Goal: Information Seeking & Learning: Learn about a topic

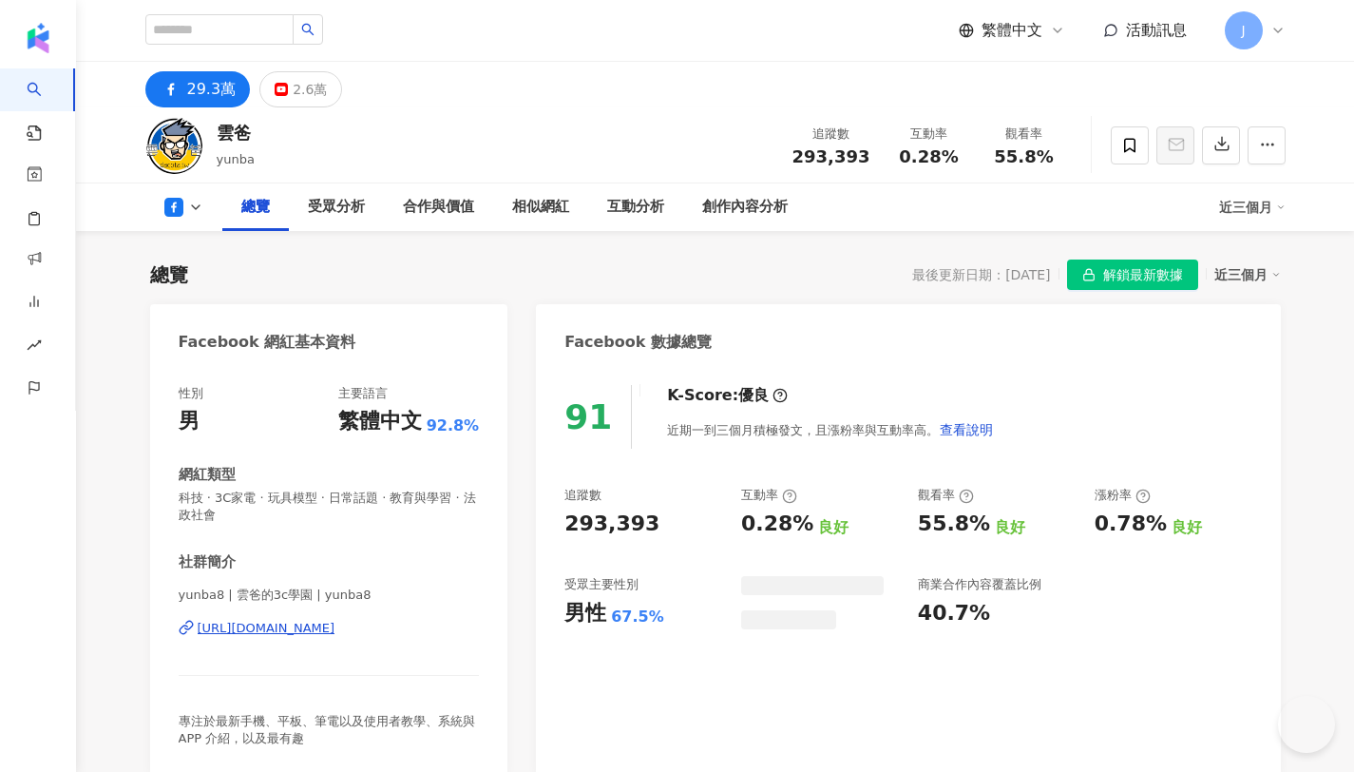
click at [296, 99] on div "2.6萬" at bounding box center [310, 89] width 34 height 27
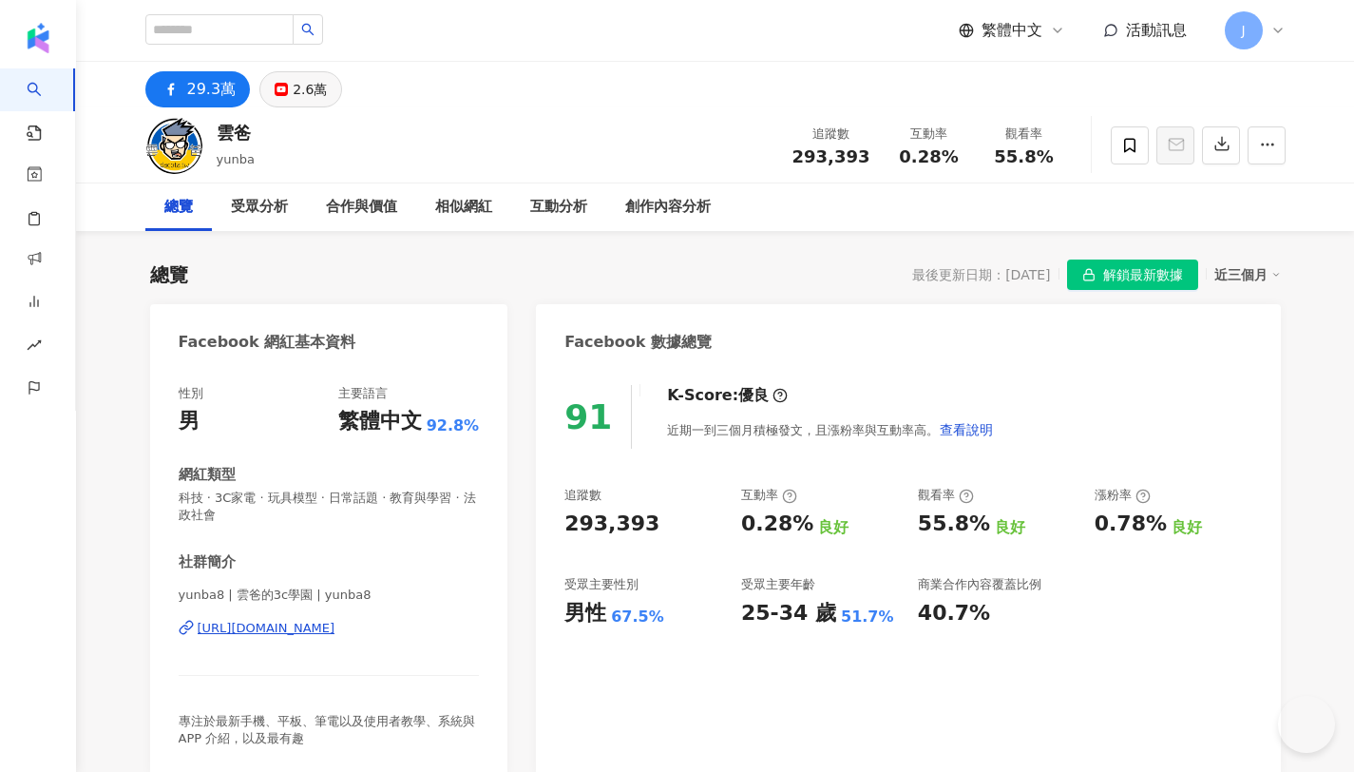
click at [301, 93] on div "2.6萬" at bounding box center [310, 89] width 34 height 27
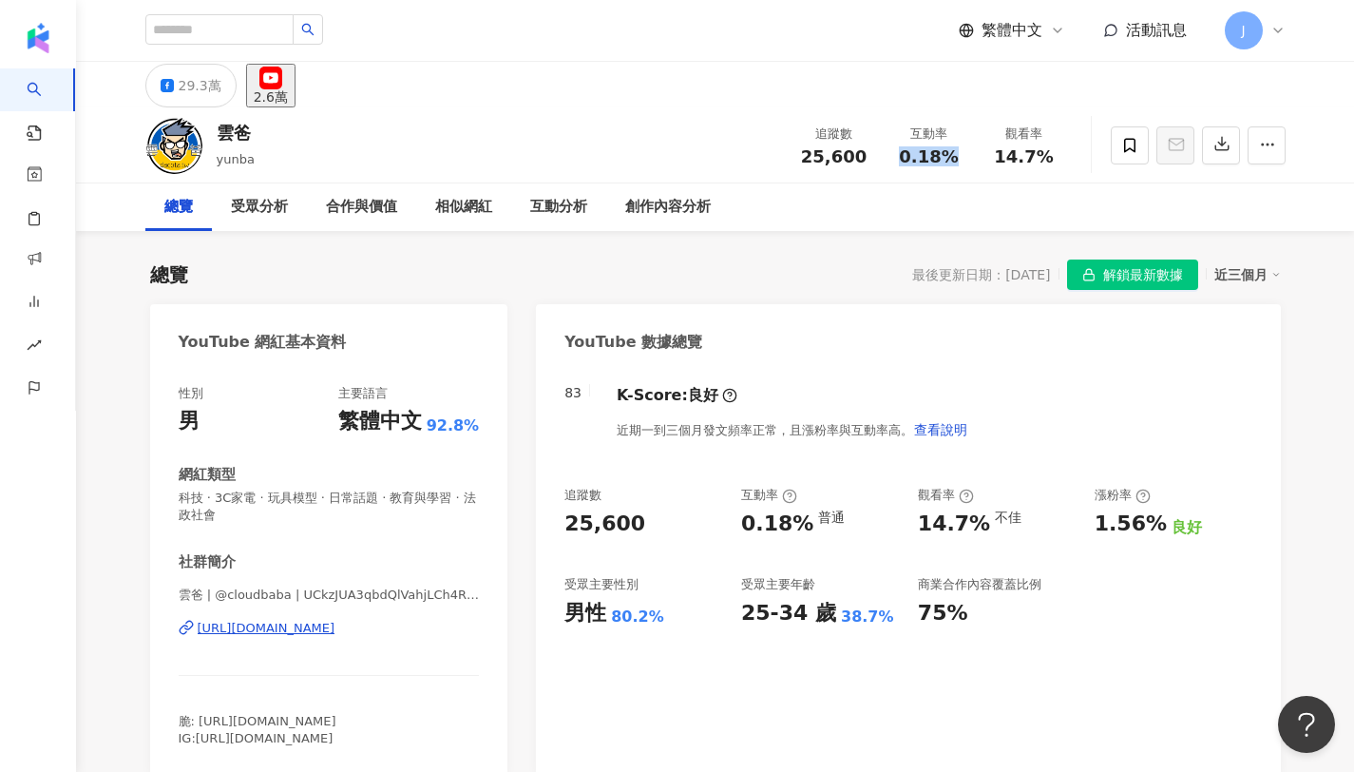
drag, startPoint x: 904, startPoint y: 156, endPoint x: 973, endPoint y: 163, distance: 69.8
click at [973, 163] on div "互動率 0.18%" at bounding box center [929, 144] width 95 height 41
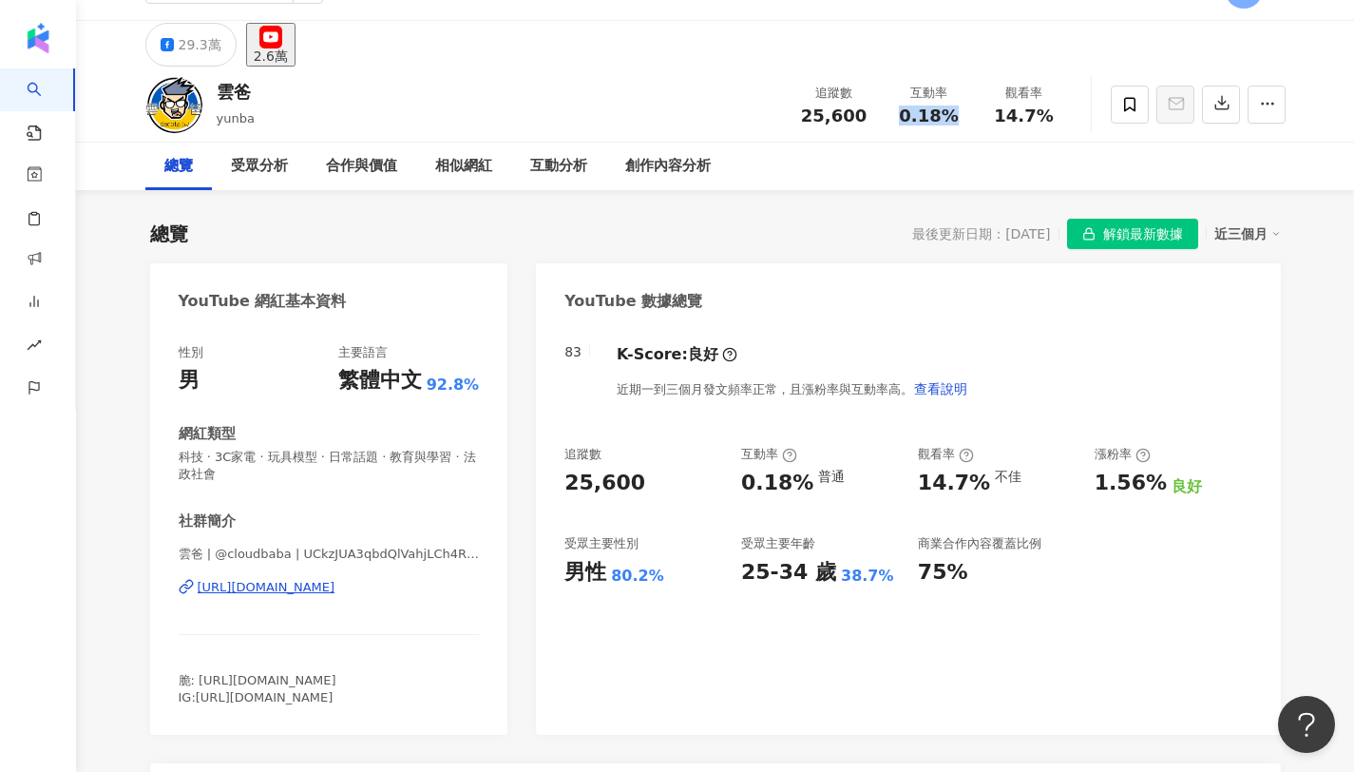
scroll to position [35, 0]
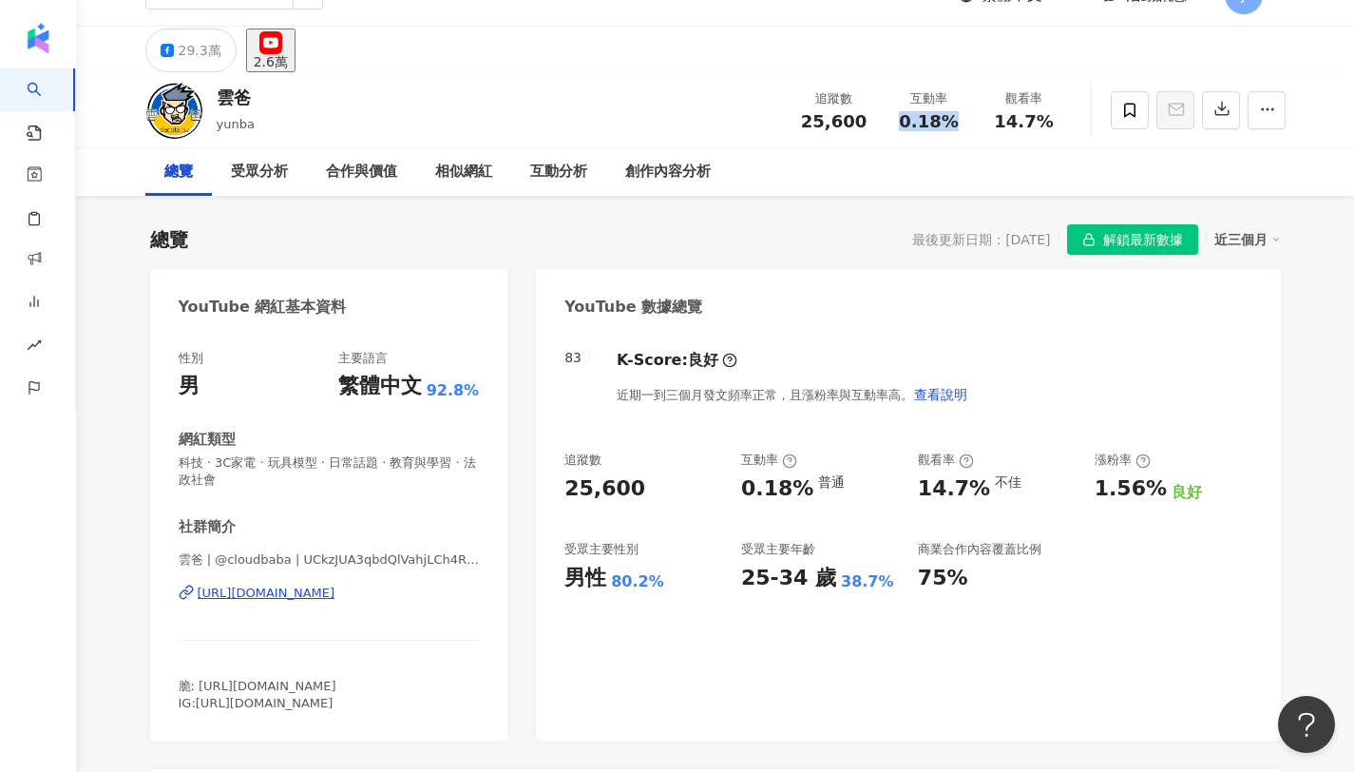
click at [323, 594] on div "https://www.youtube.com/channel/UCkzJUA3qbdQlVahjLCh4RzQ" at bounding box center [267, 592] width 138 height 17
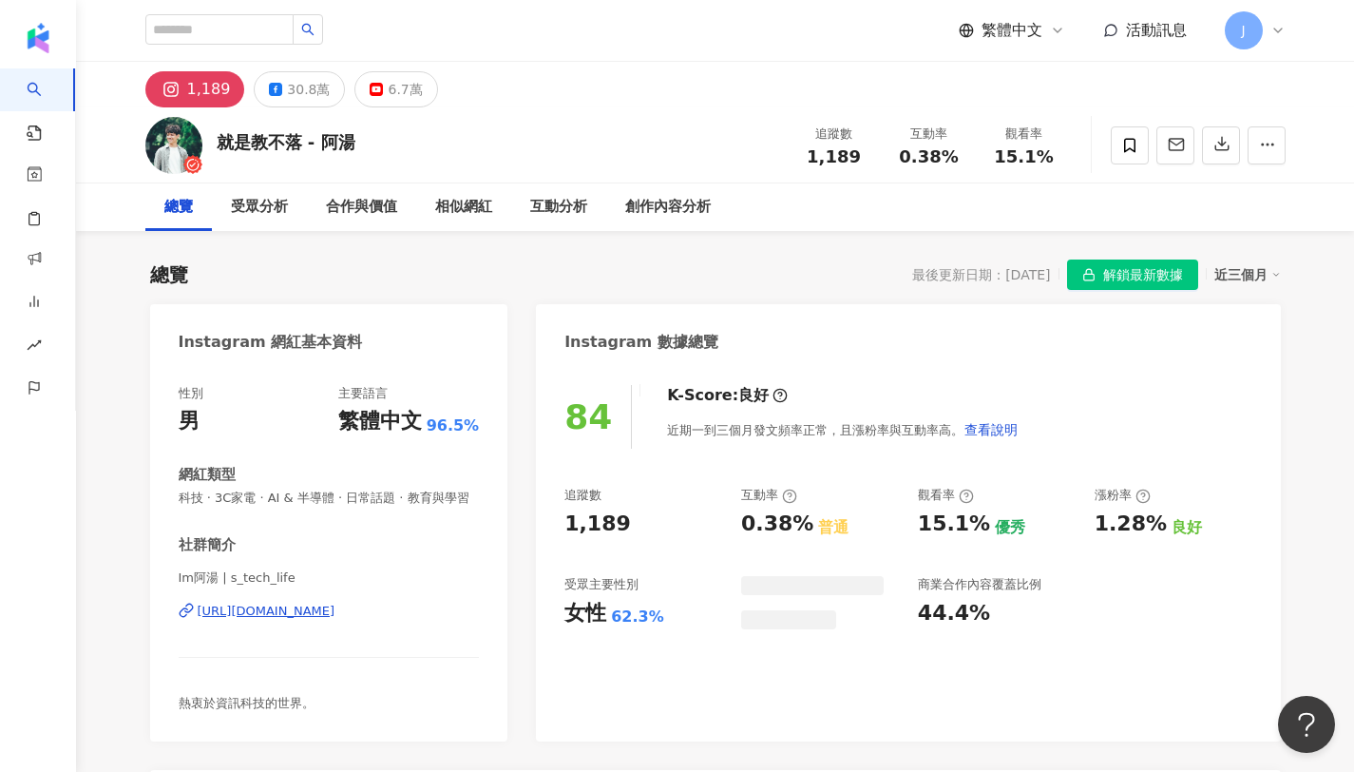
scroll to position [117, 0]
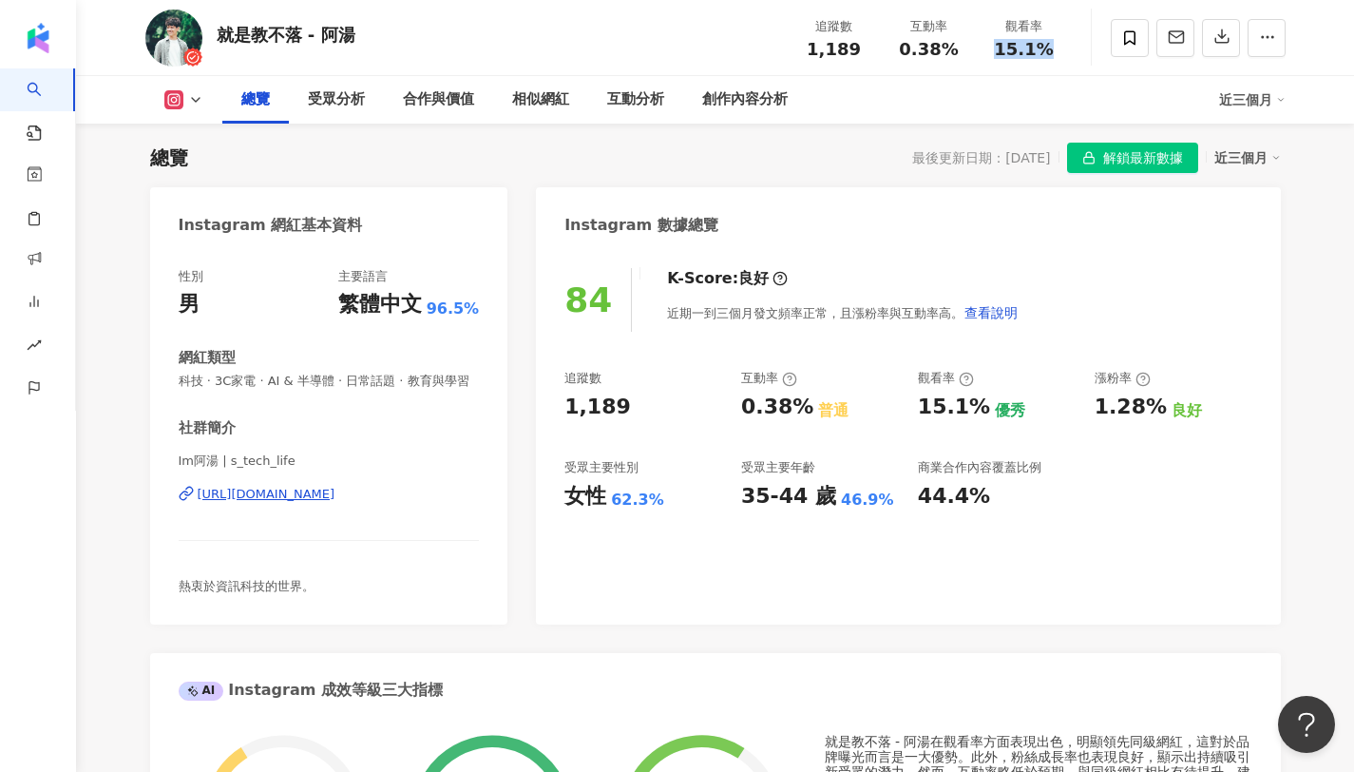
drag, startPoint x: 1002, startPoint y: 48, endPoint x: 1043, endPoint y: 45, distance: 41.9
click at [1043, 45] on span "15.1%" at bounding box center [1023, 49] width 59 height 19
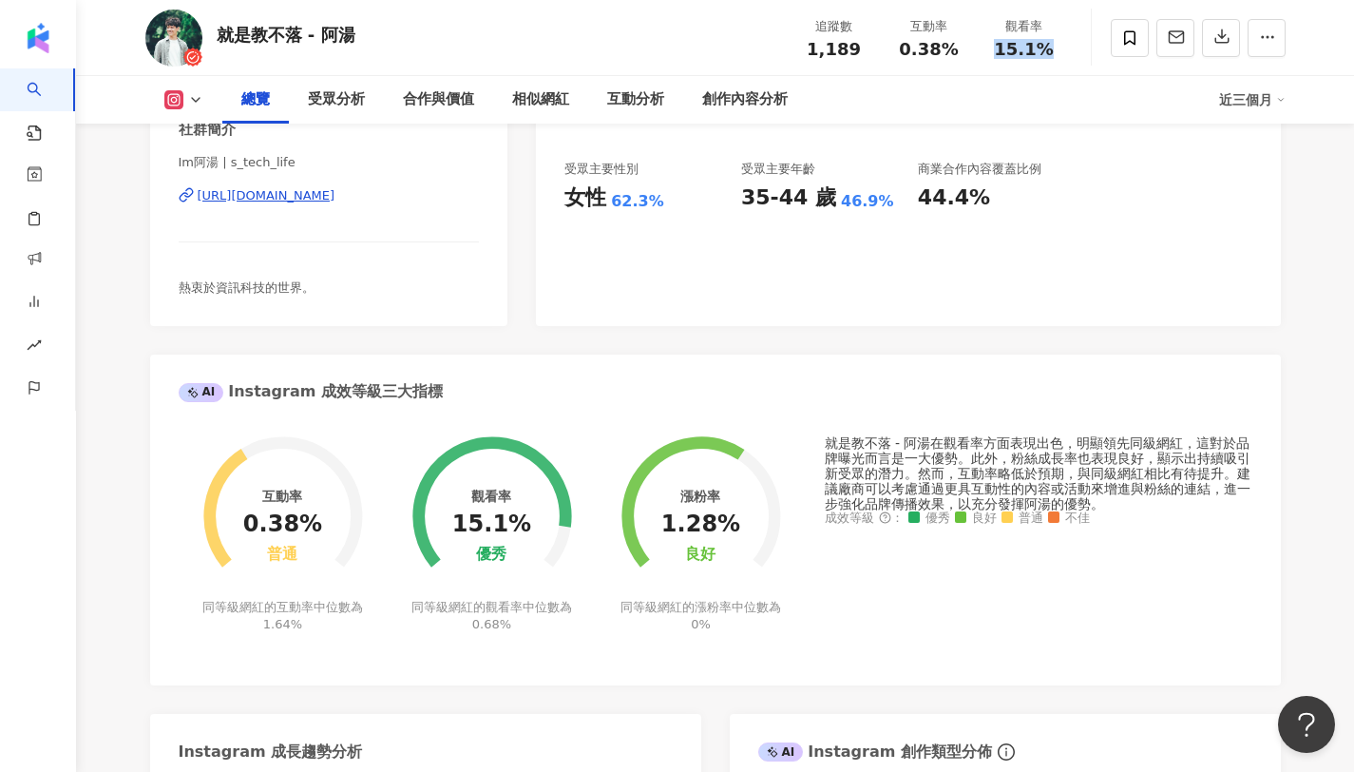
scroll to position [0, 0]
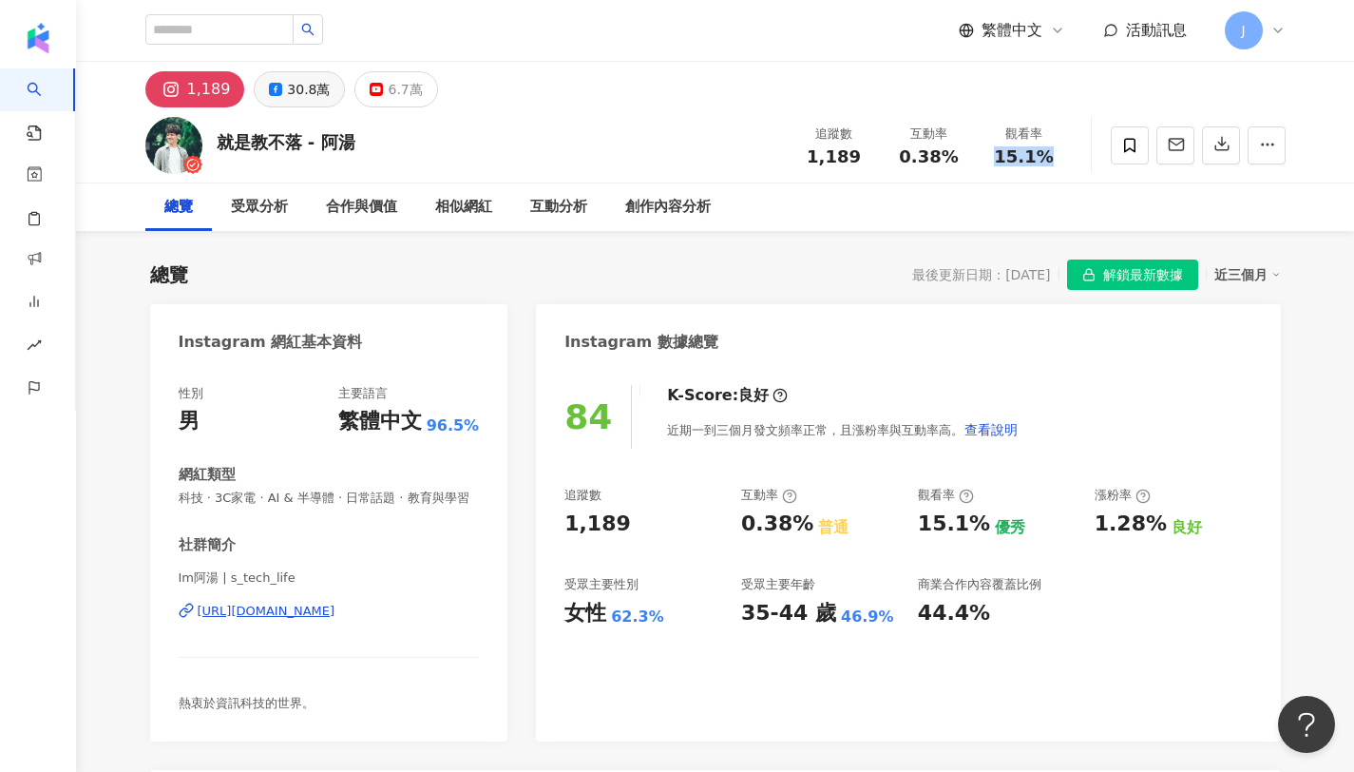
click at [306, 98] on div "30.8萬" at bounding box center [308, 89] width 43 height 27
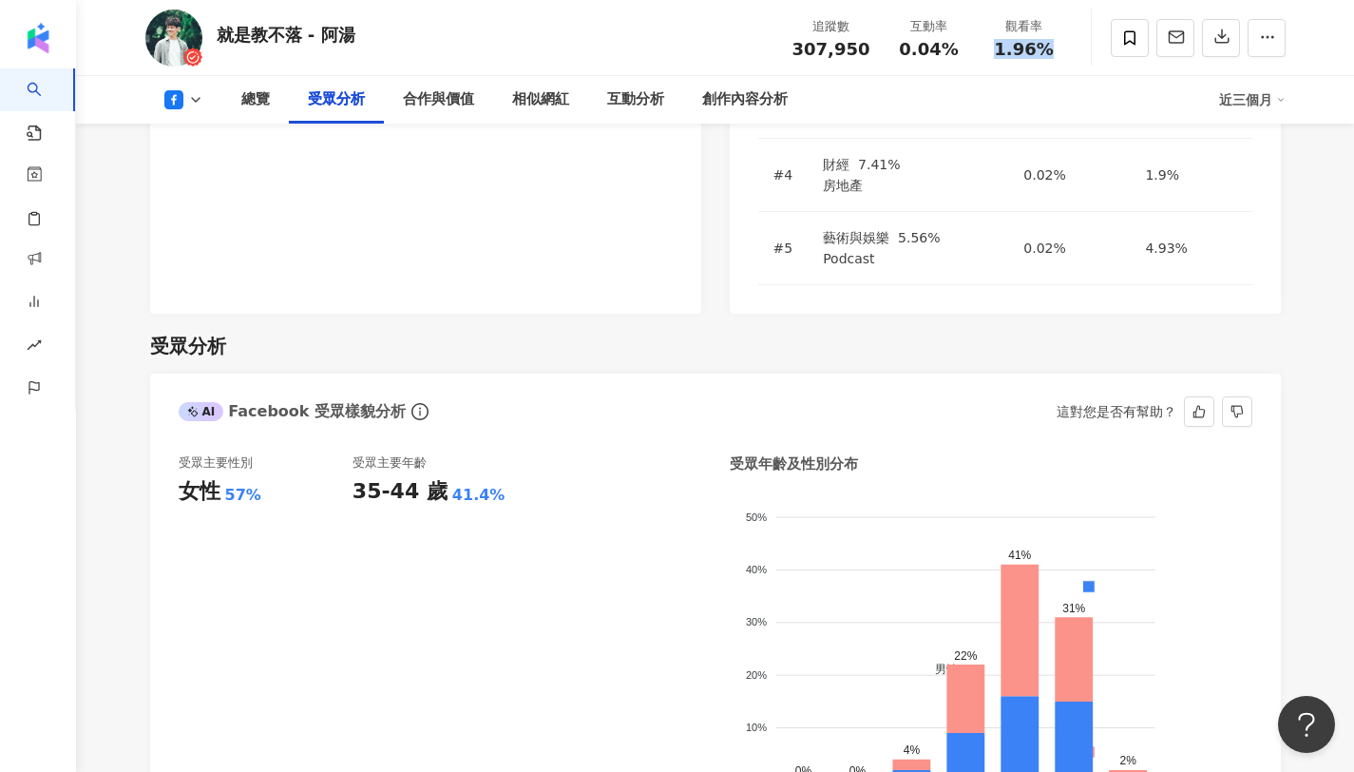
scroll to position [1585, 0]
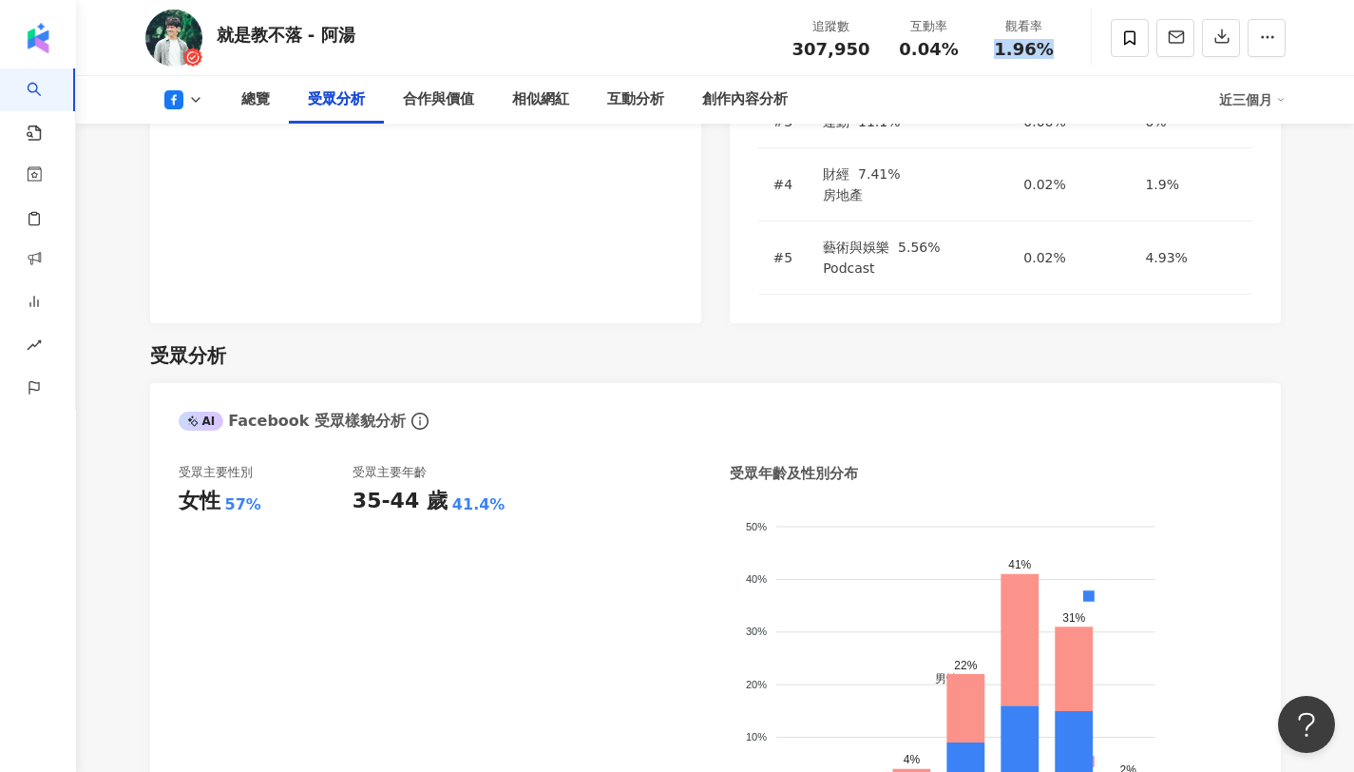
drag, startPoint x: 1003, startPoint y: 53, endPoint x: 1059, endPoint y: 48, distance: 56.4
click at [1059, 48] on div "1.96%" at bounding box center [1024, 49] width 72 height 19
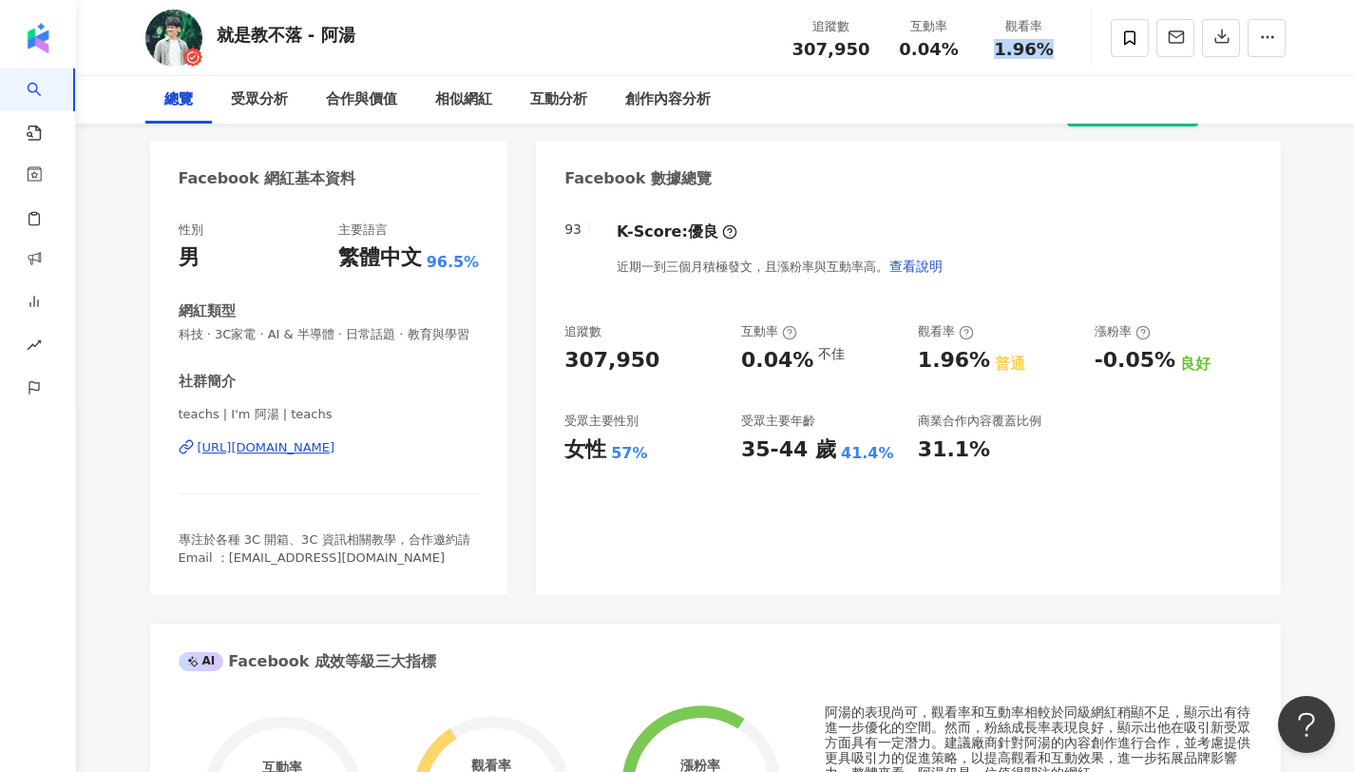
scroll to position [0, 0]
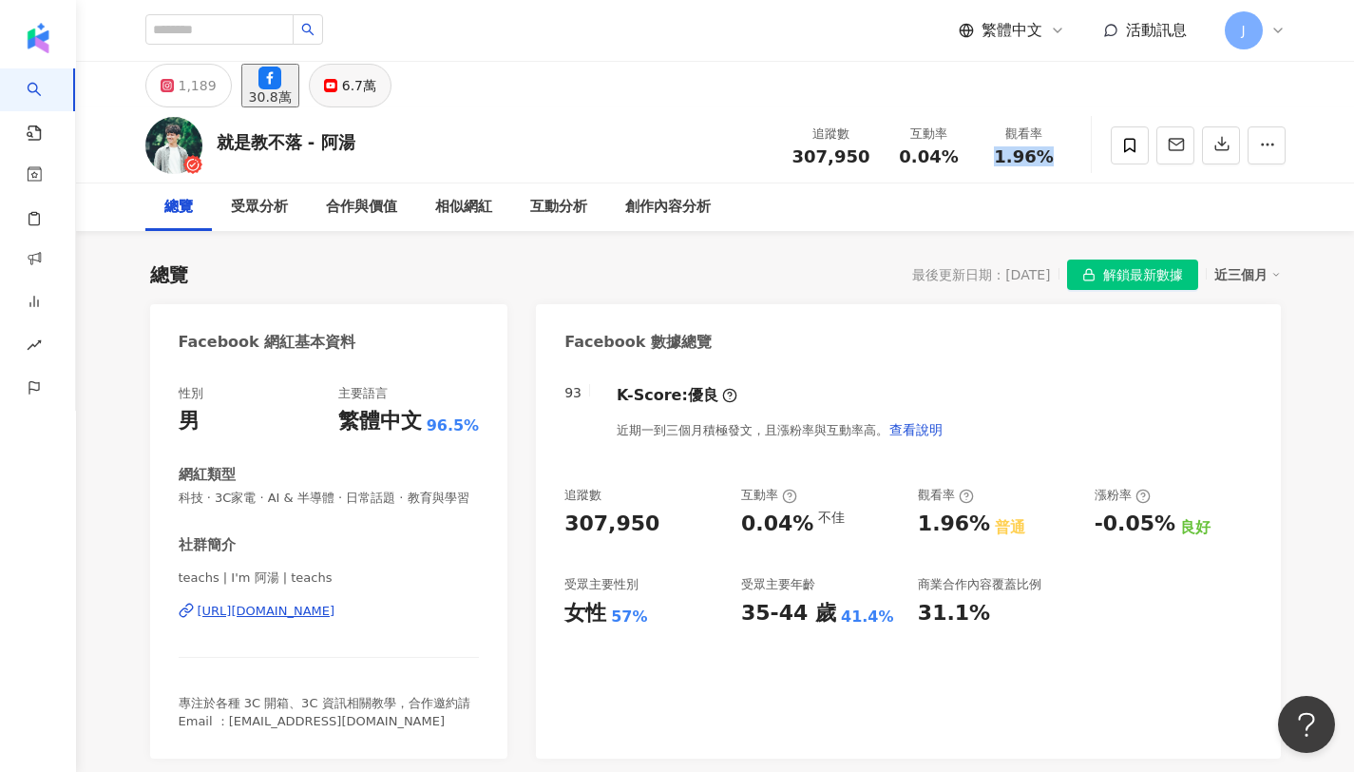
click at [376, 89] on div "6.7萬" at bounding box center [359, 85] width 34 height 27
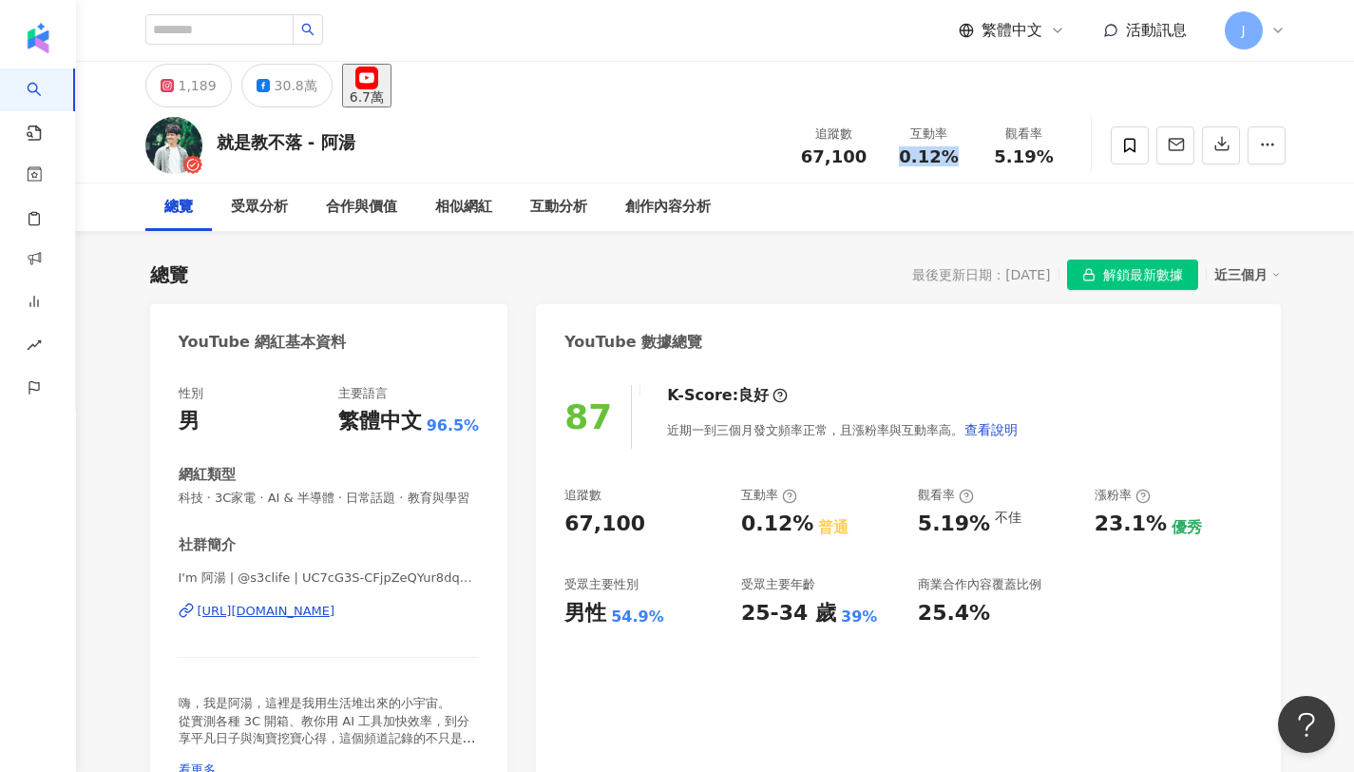
drag, startPoint x: 906, startPoint y: 155, endPoint x: 952, endPoint y: 151, distance: 46.7
click at [952, 151] on span "0.12%" at bounding box center [928, 156] width 59 height 19
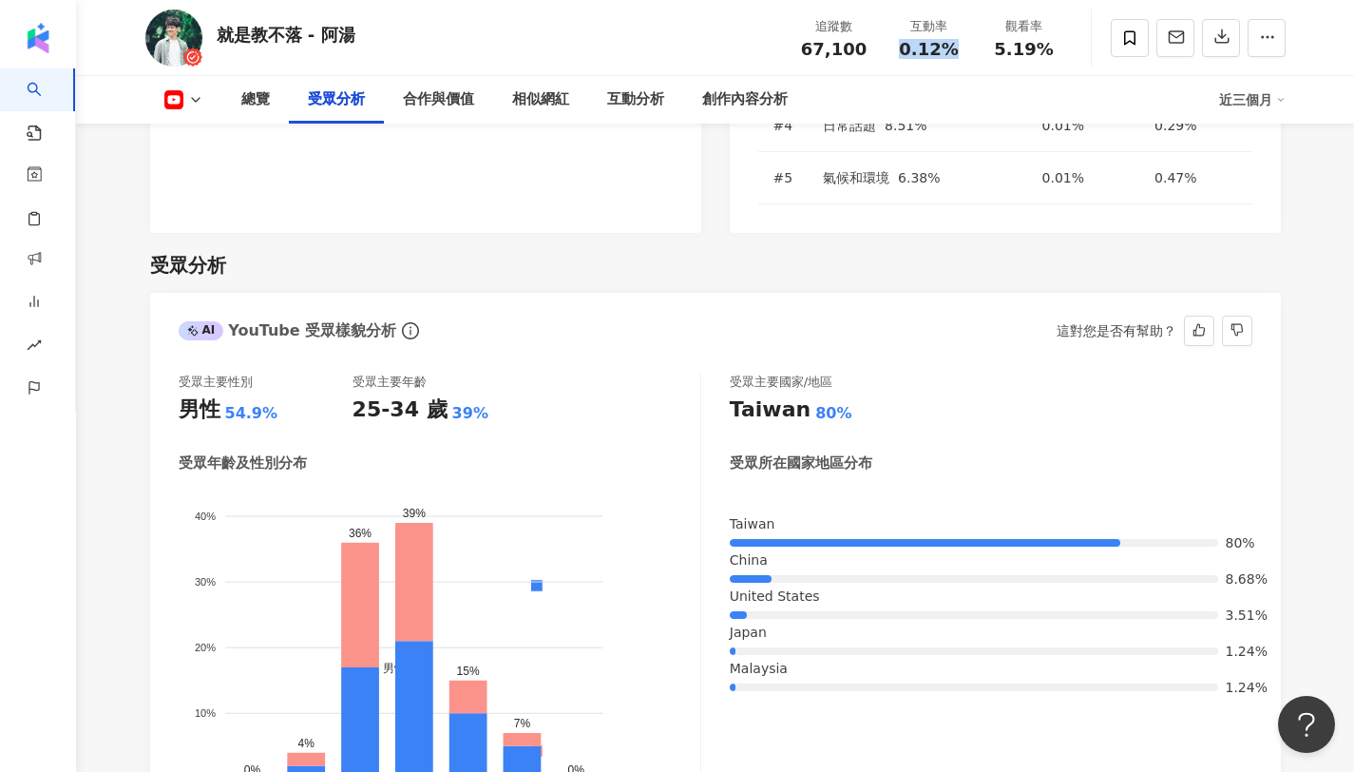
scroll to position [1669, 0]
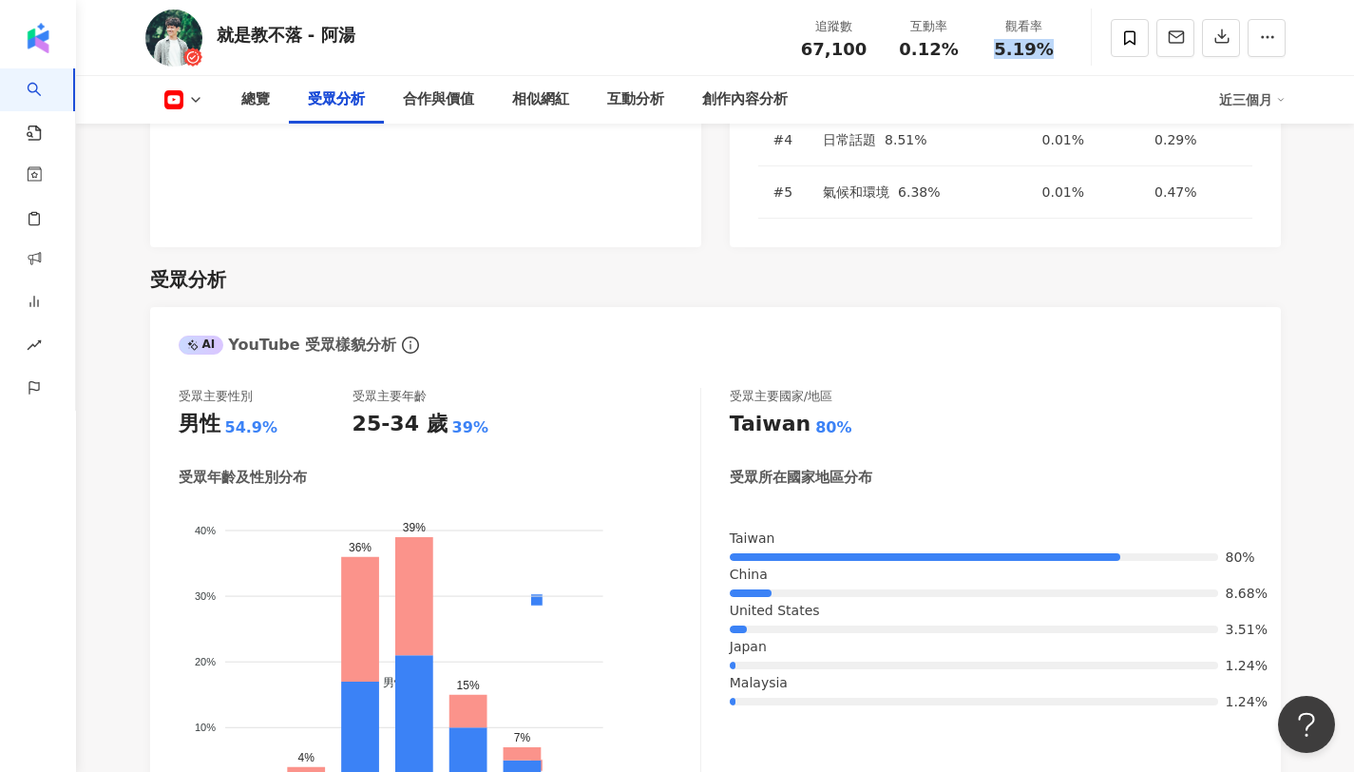
drag, startPoint x: 996, startPoint y: 50, endPoint x: 1089, endPoint y: 50, distance: 93.1
click at [1089, 50] on div "就是教不落 - 阿湯 追蹤數 67,100 互動率 0.12% 觀看率 5.19%" at bounding box center [715, 37] width 1216 height 75
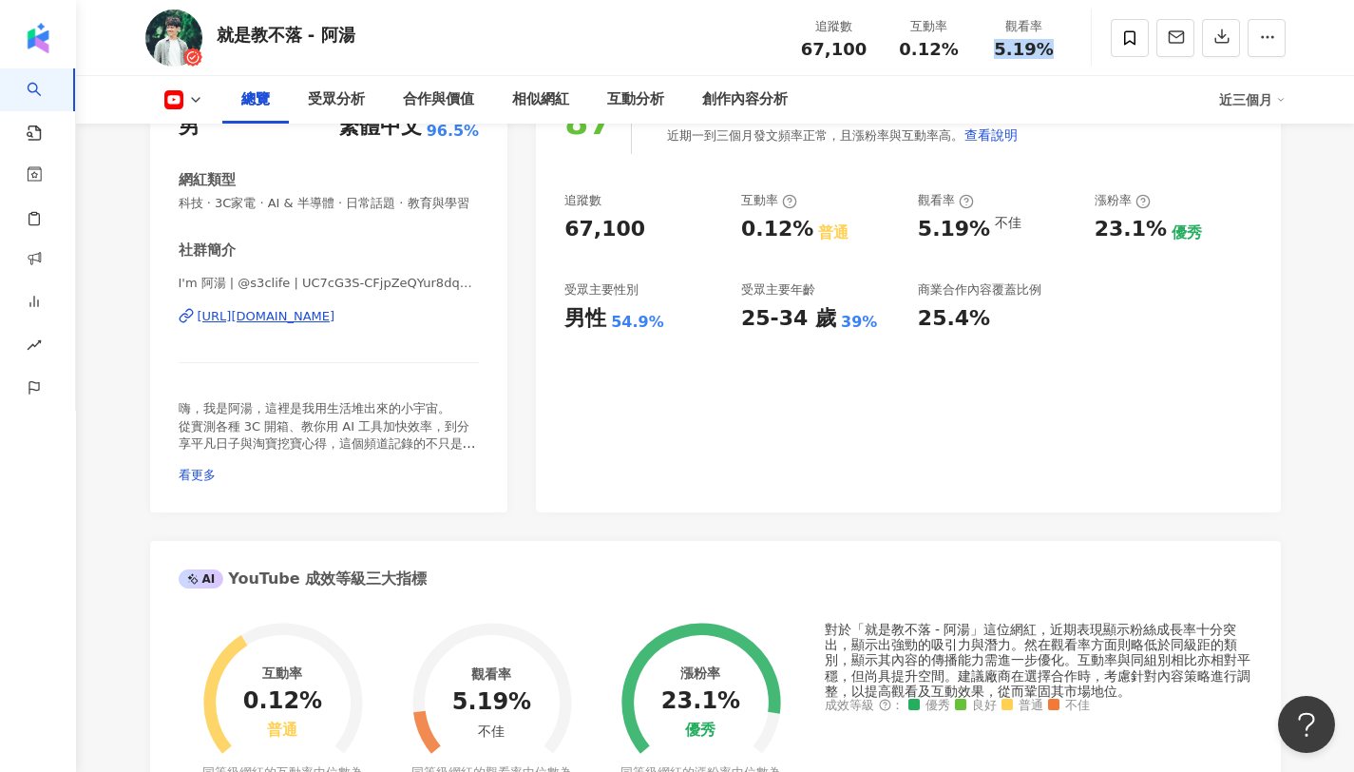
scroll to position [306, 0]
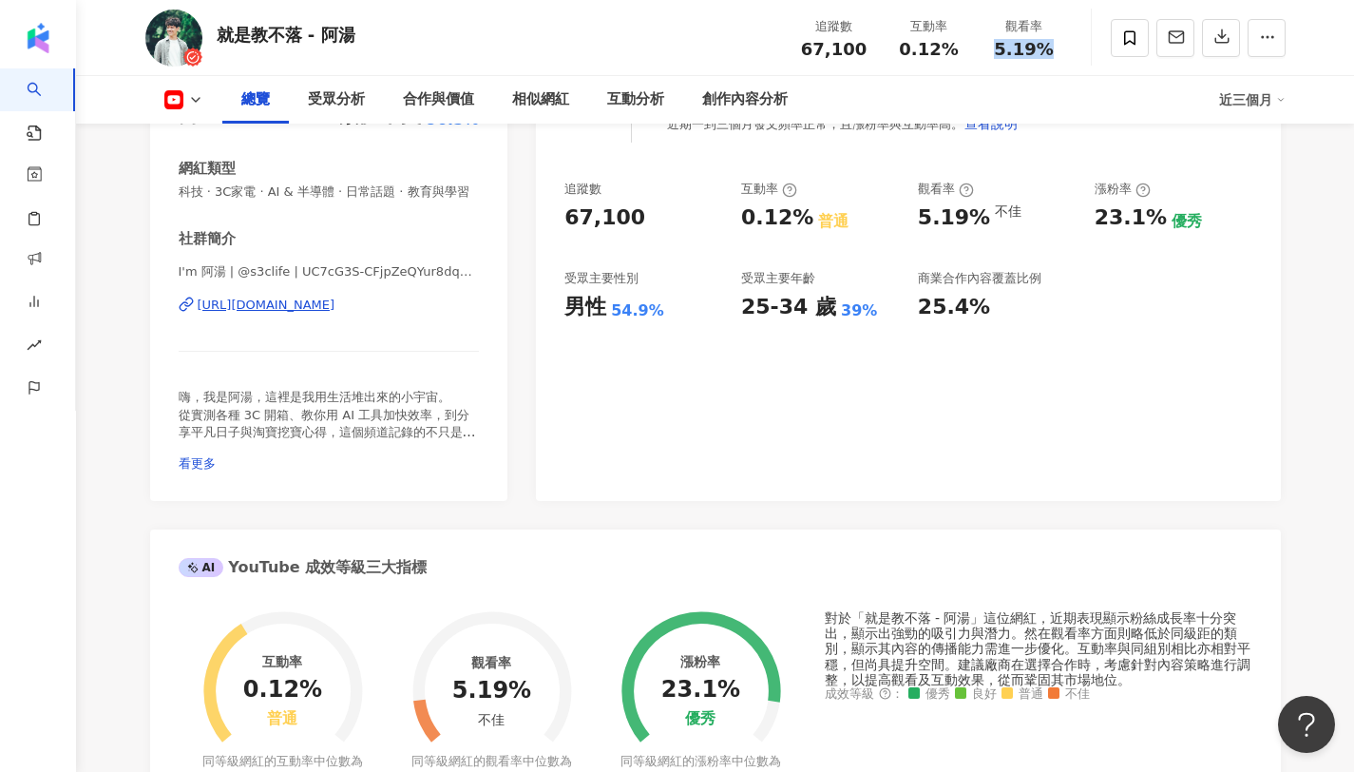
click at [335, 303] on div "https://www.youtube.com/channel/UC7cG3S-CFjpZeQYur8dqPRA" at bounding box center [267, 304] width 138 height 17
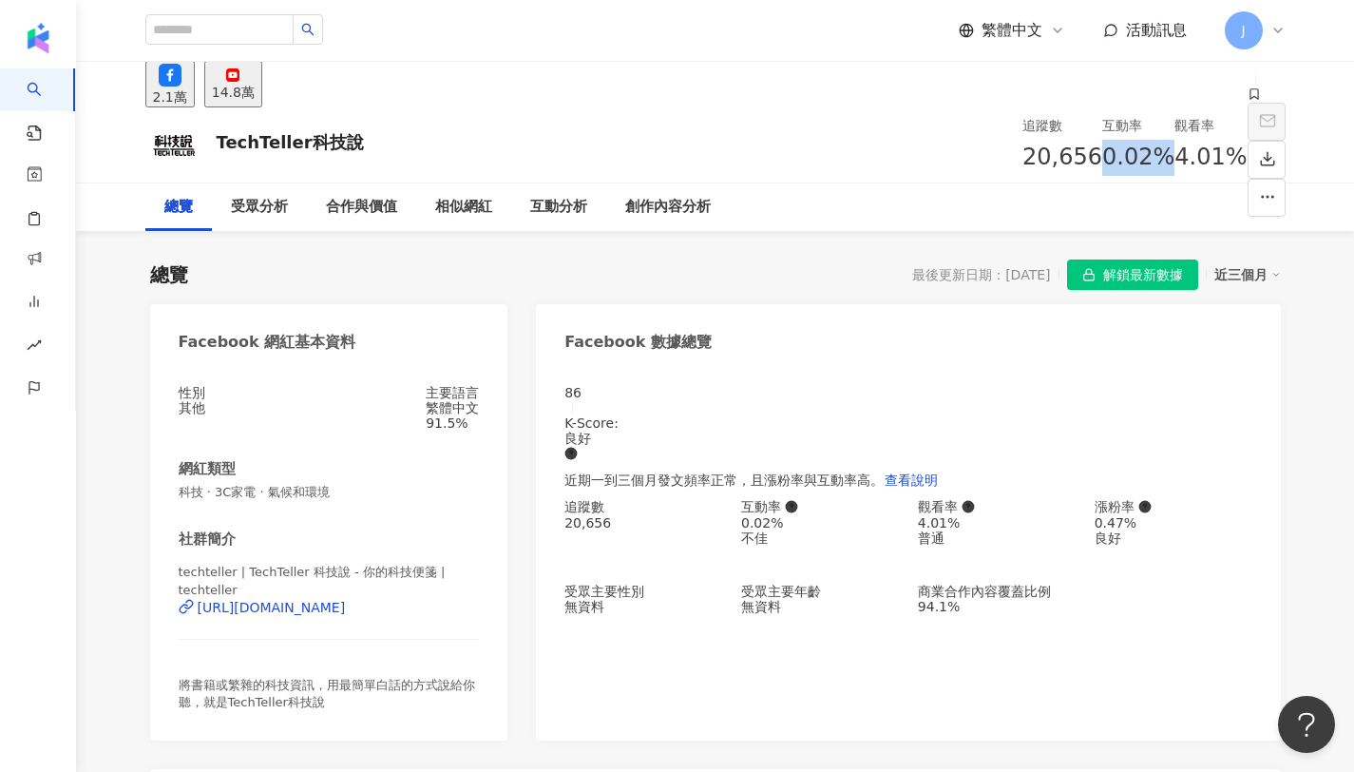
drag, startPoint x: 916, startPoint y: 149, endPoint x: 959, endPoint y: 51, distance: 106.8
click at [1102, 140] on span "0.02%" at bounding box center [1138, 158] width 72 height 36
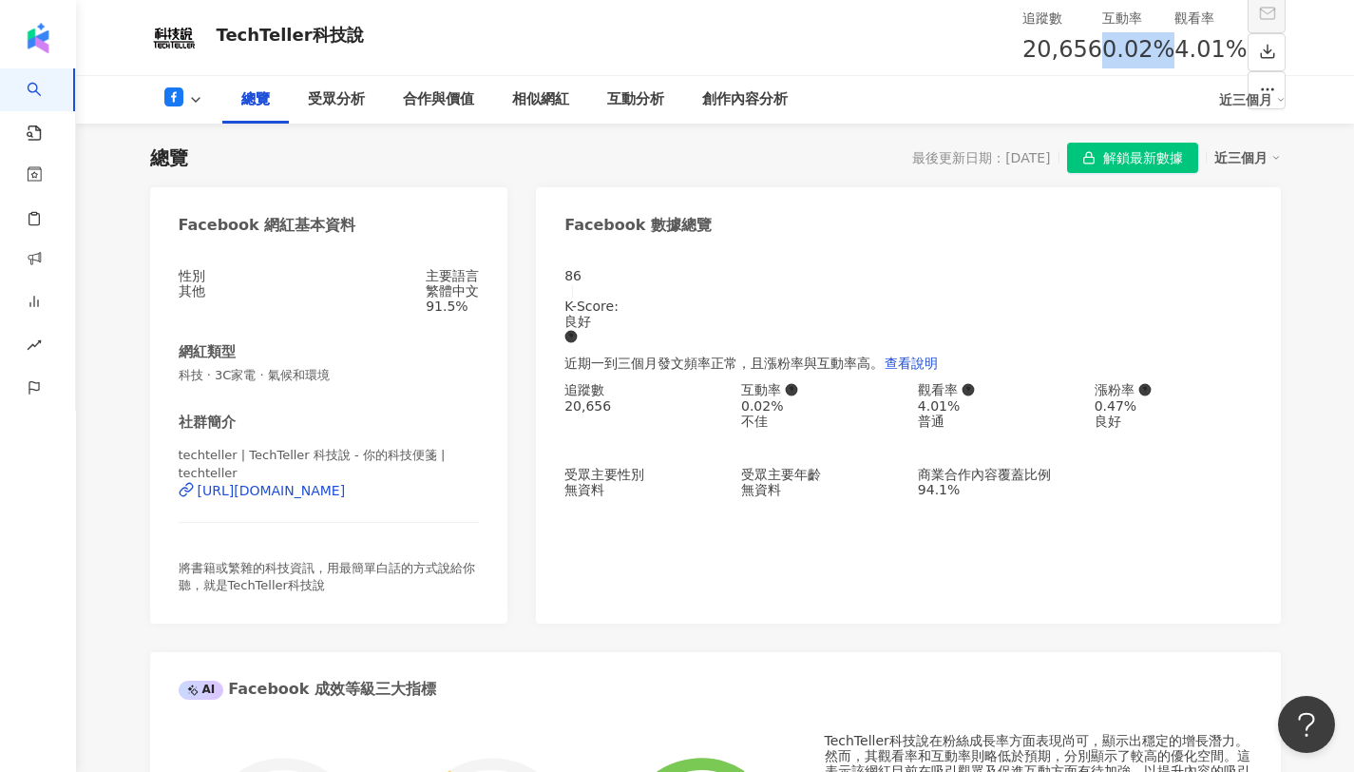
copy span "0.02%"
drag, startPoint x: 904, startPoint y: 47, endPoint x: 946, endPoint y: 49, distance: 41.9
click at [1102, 49] on div "0.02%" at bounding box center [1138, 50] width 72 height 36
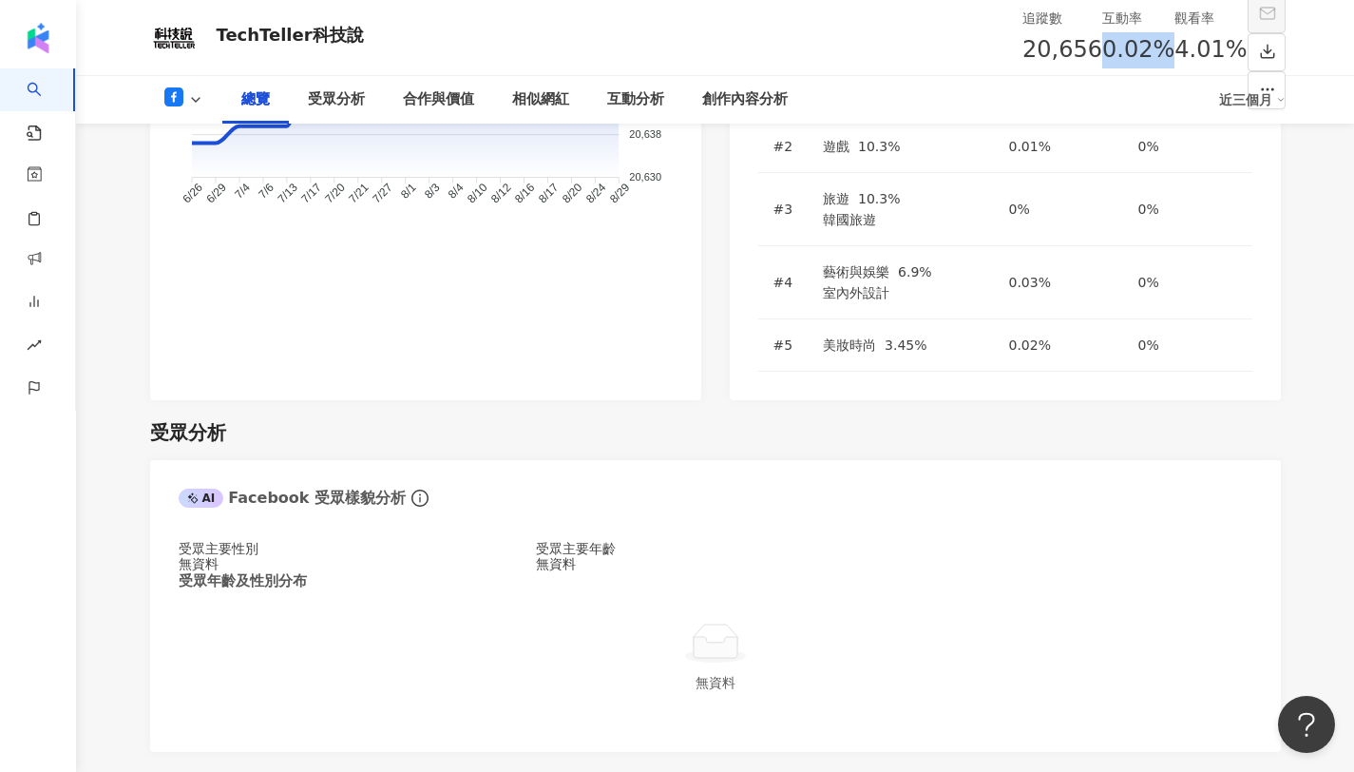
scroll to position [1534, 0]
drag, startPoint x: 995, startPoint y: 40, endPoint x: 1045, endPoint y: 48, distance: 51.1
click at [1175, 48] on div "4.01%" at bounding box center [1211, 50] width 72 height 36
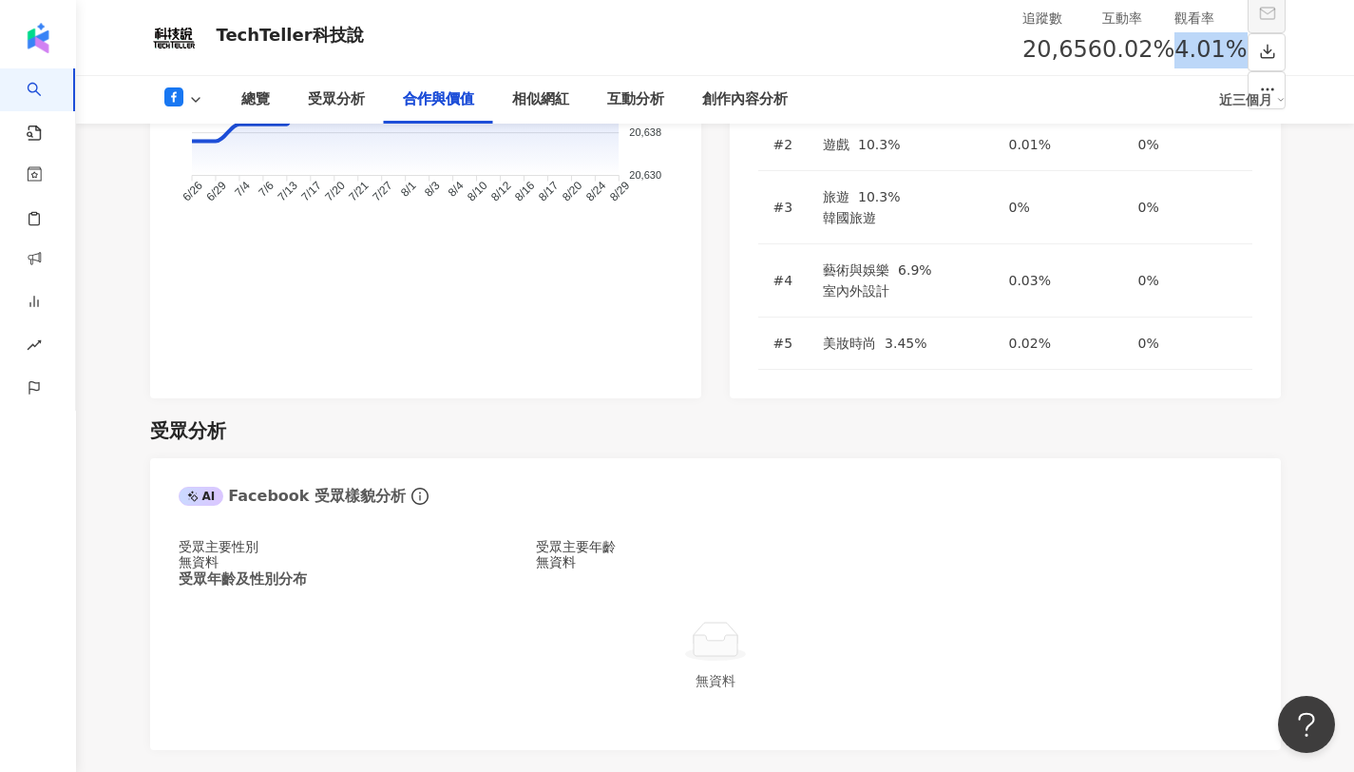
scroll to position [2286, 0]
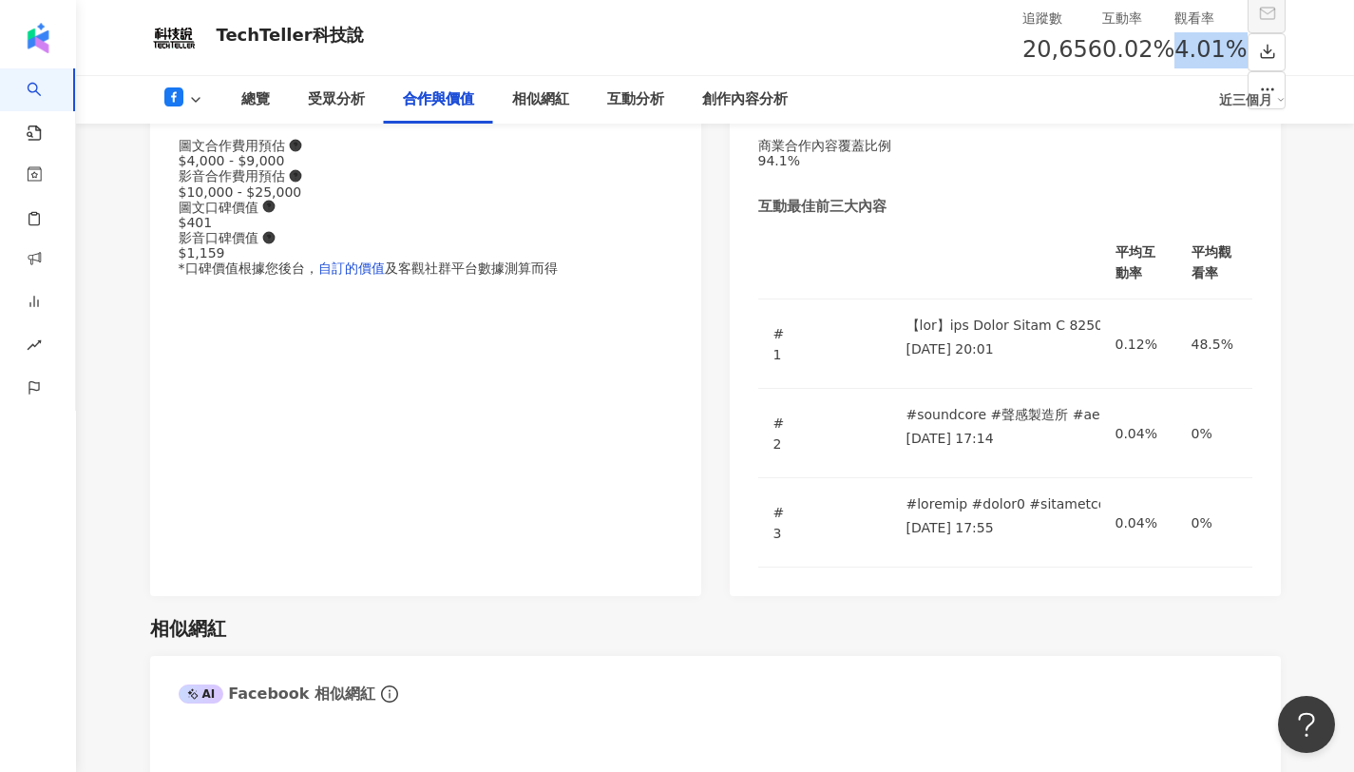
copy span "4.01%"
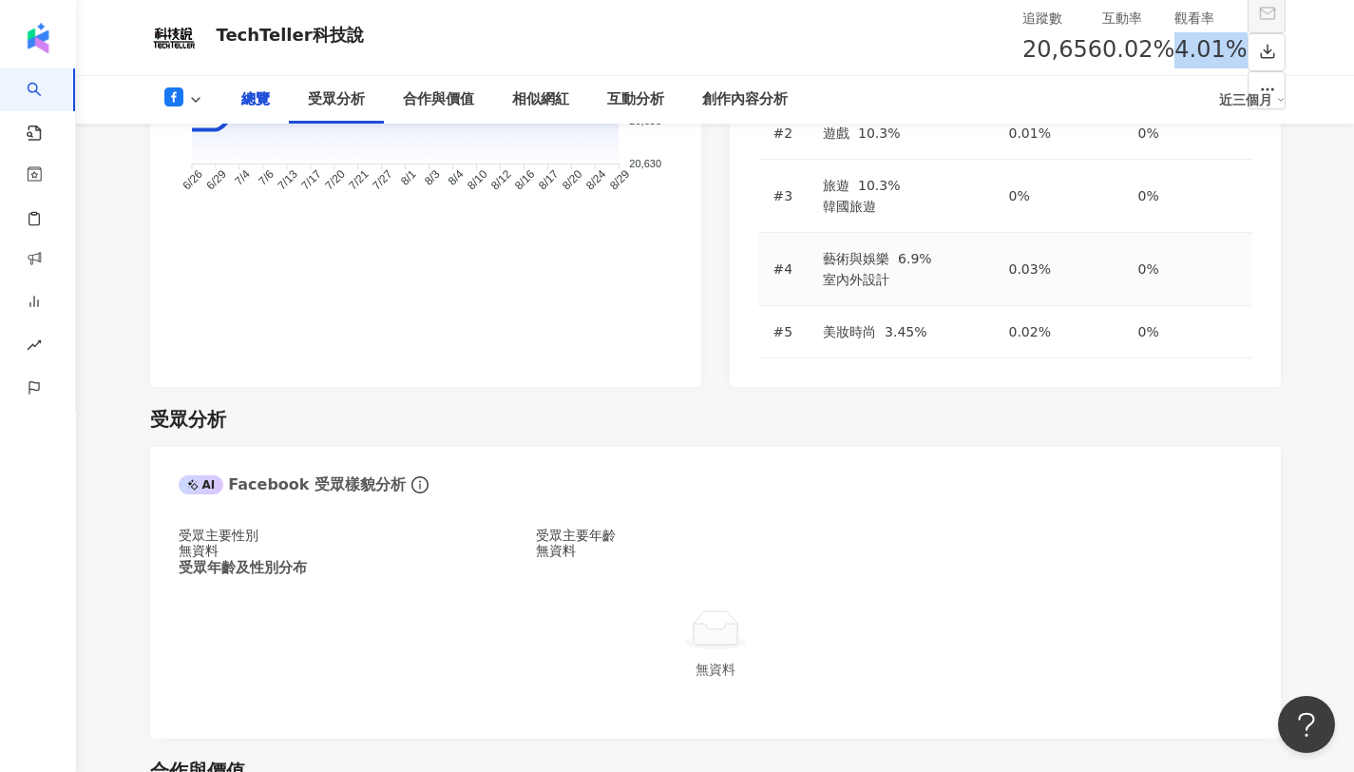
scroll to position [1282, 0]
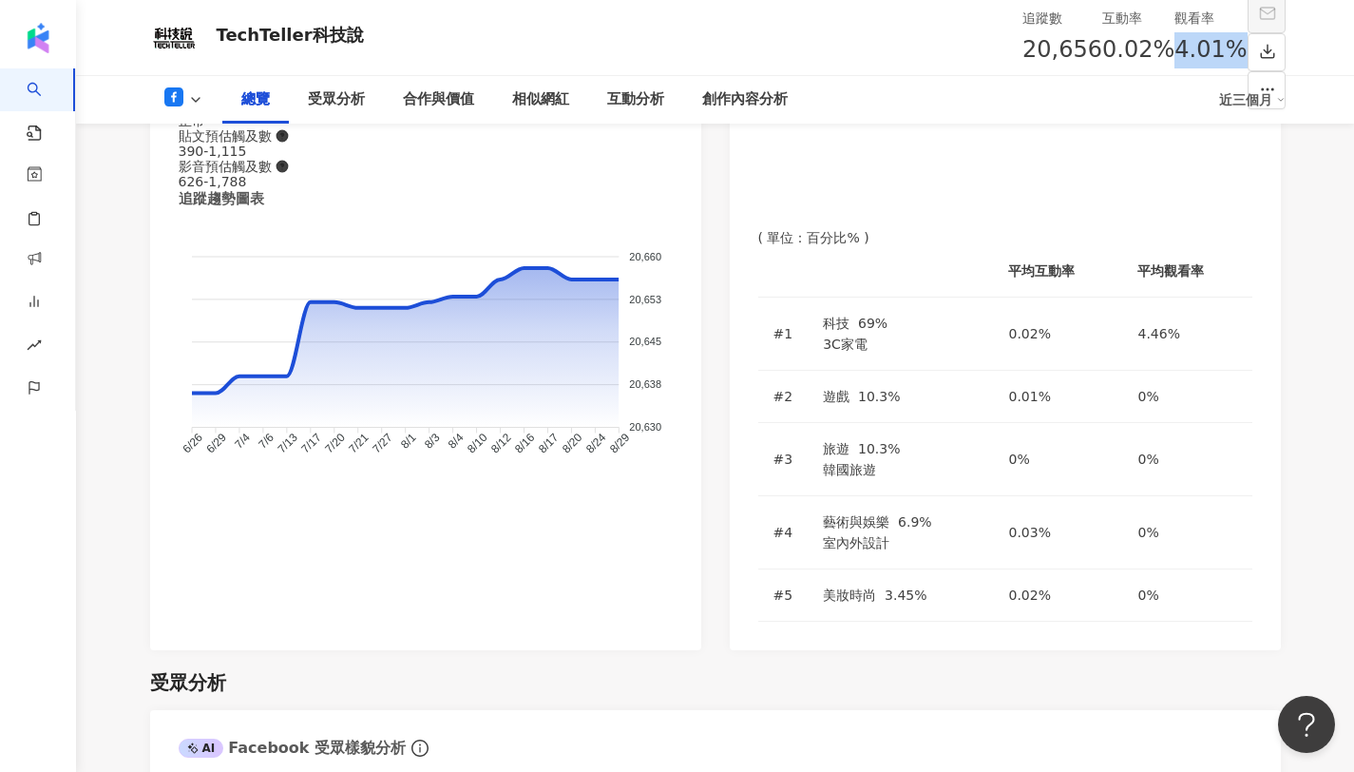
copy span "4.01%"
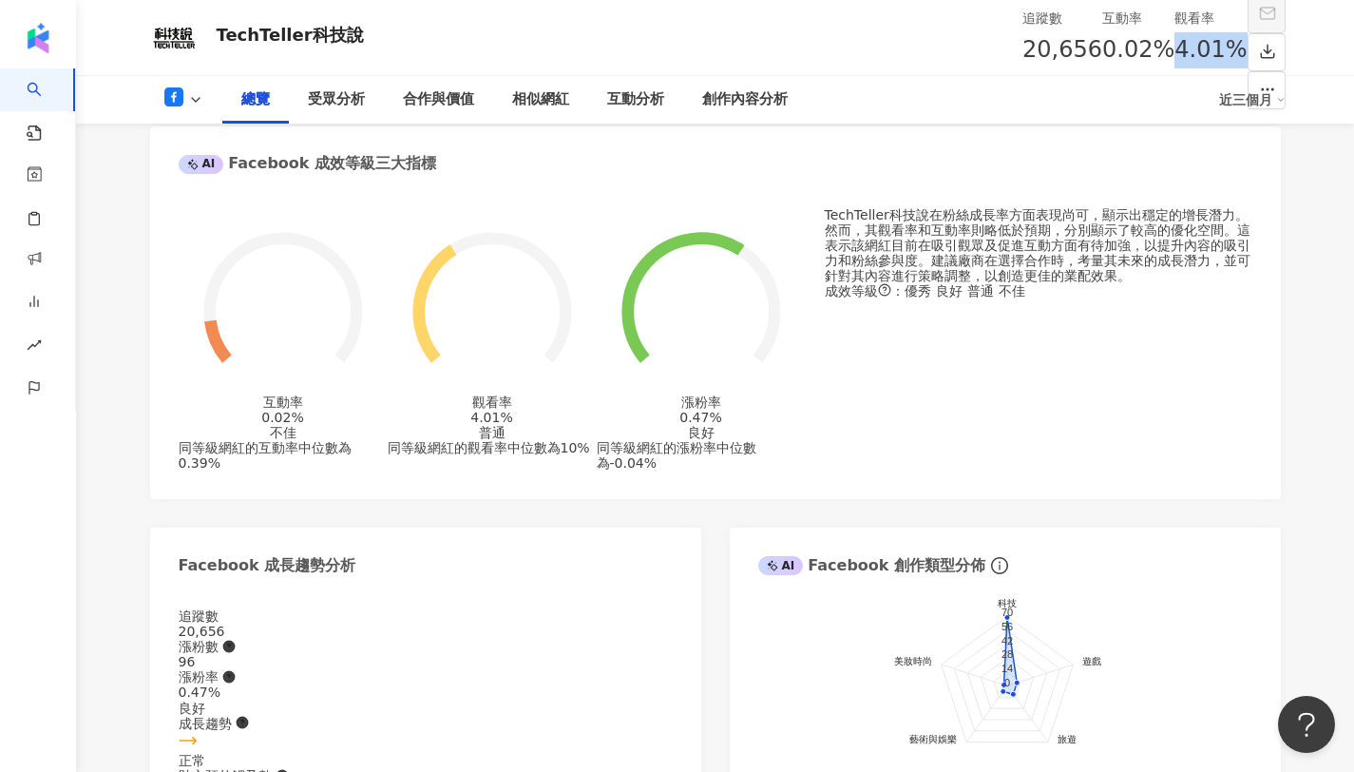
scroll to position [0, 0]
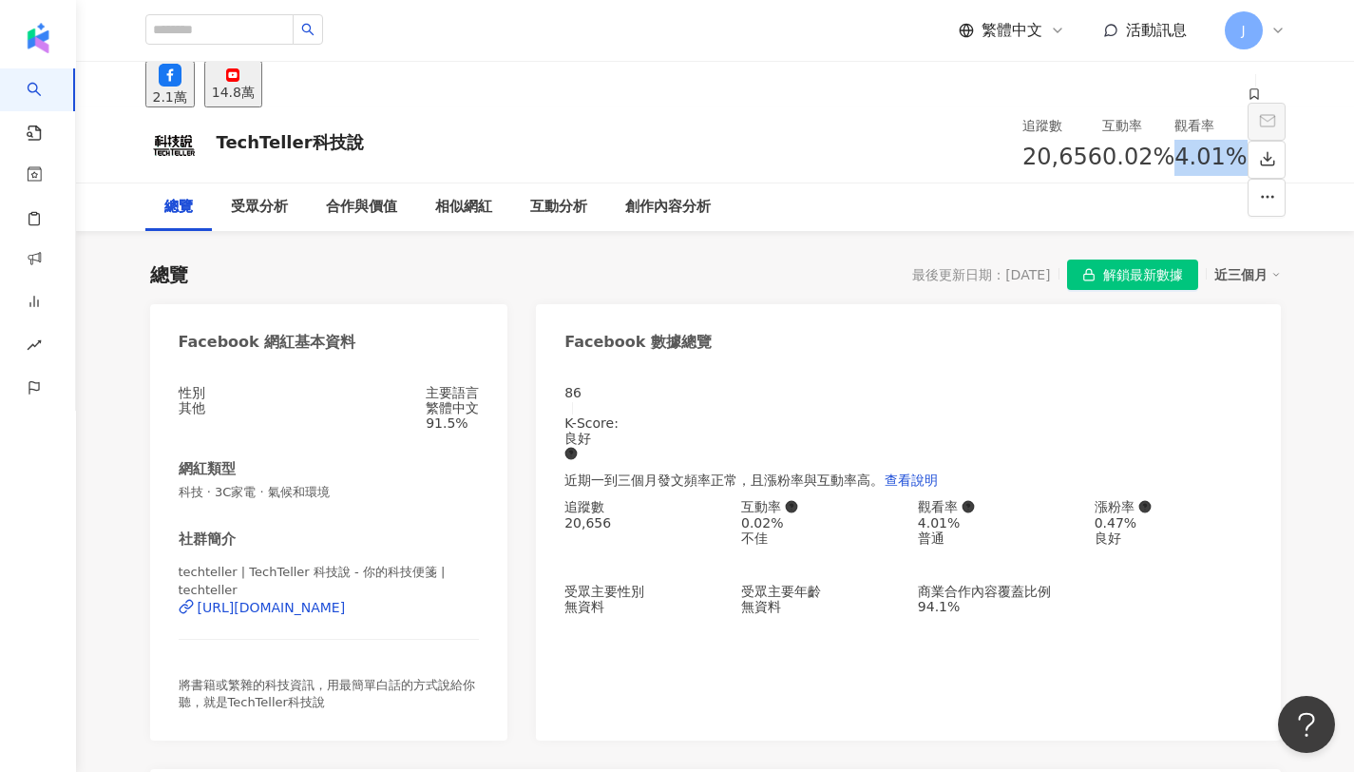
click at [255, 87] on div "14.8萬" at bounding box center [233, 92] width 43 height 15
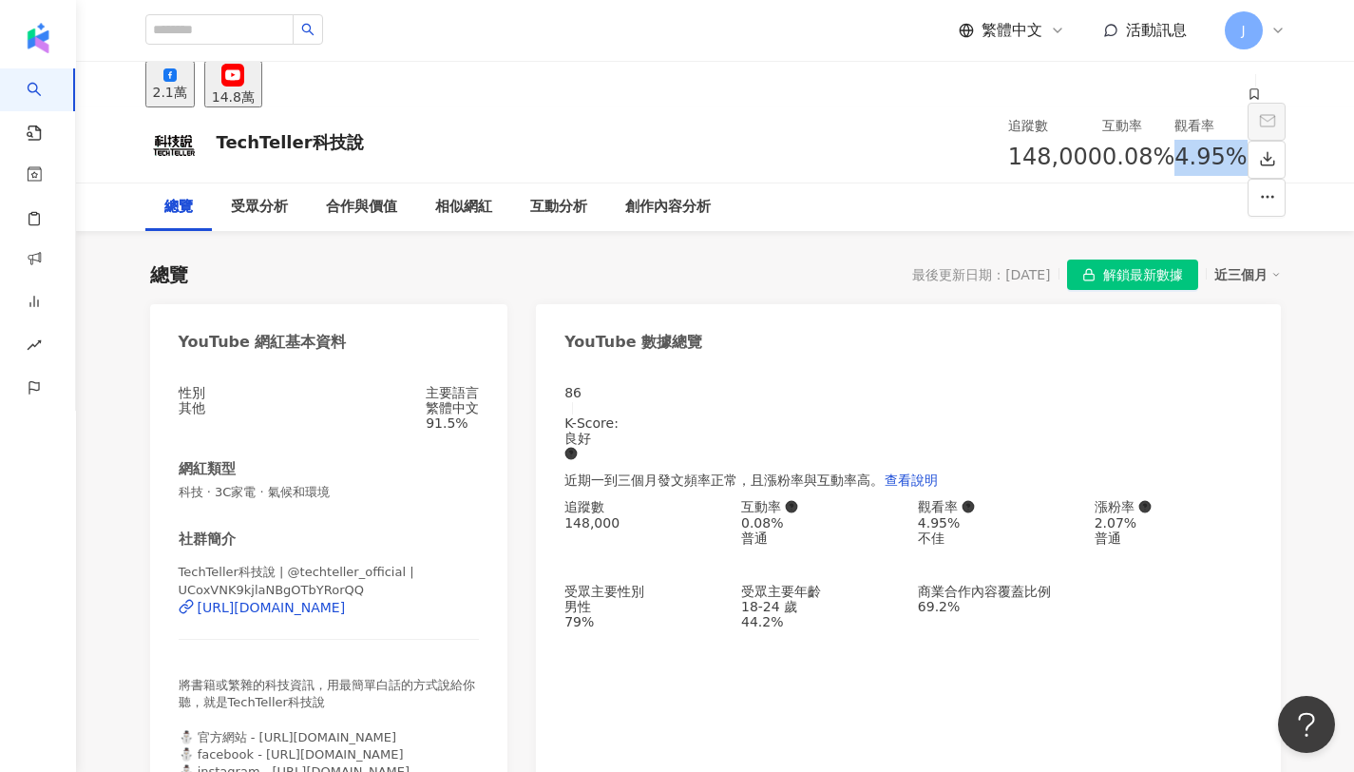
click at [255, 89] on div "14.8萬" at bounding box center [233, 96] width 43 height 15
drag, startPoint x: 901, startPoint y: 156, endPoint x: 948, endPoint y: 161, distance: 47.8
click at [1102, 161] on div "0.08%" at bounding box center [1138, 158] width 72 height 36
copy span "0.08%"
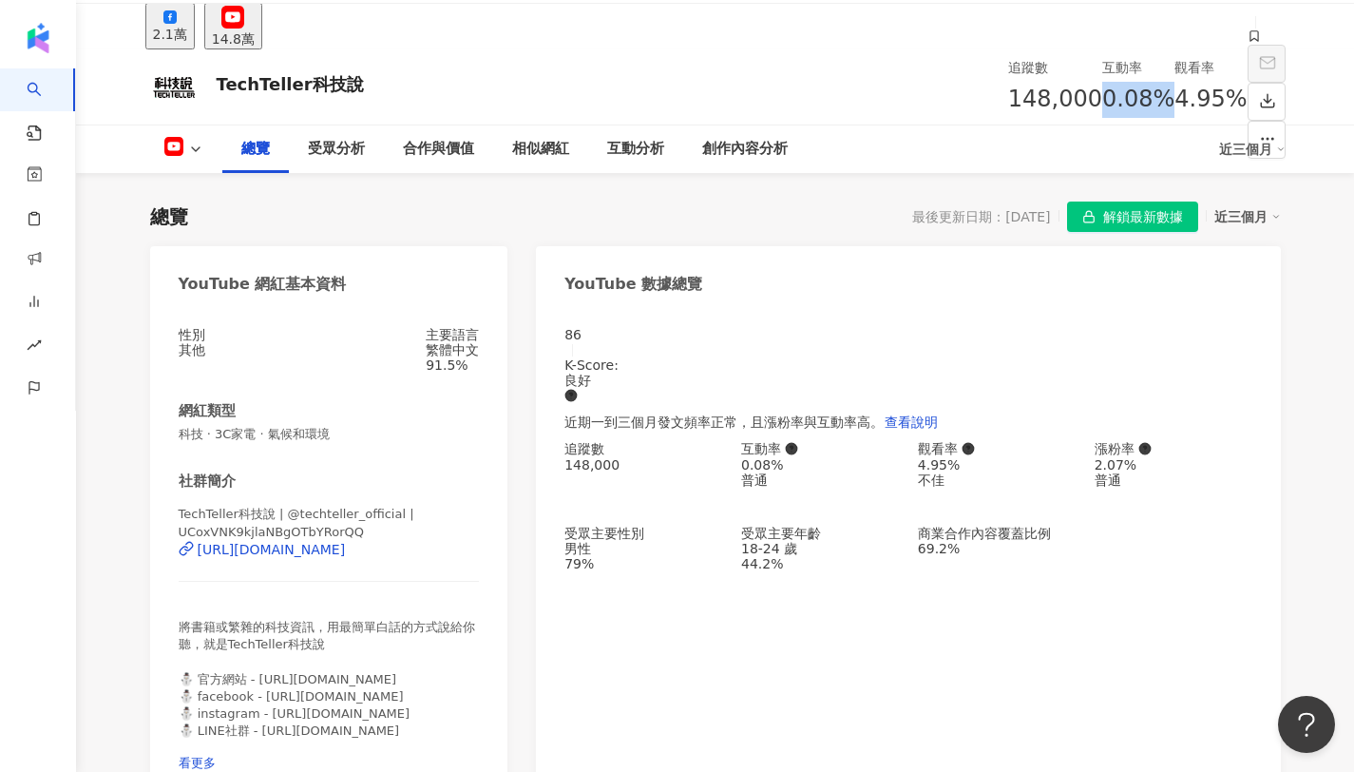
scroll to position [163, 0]
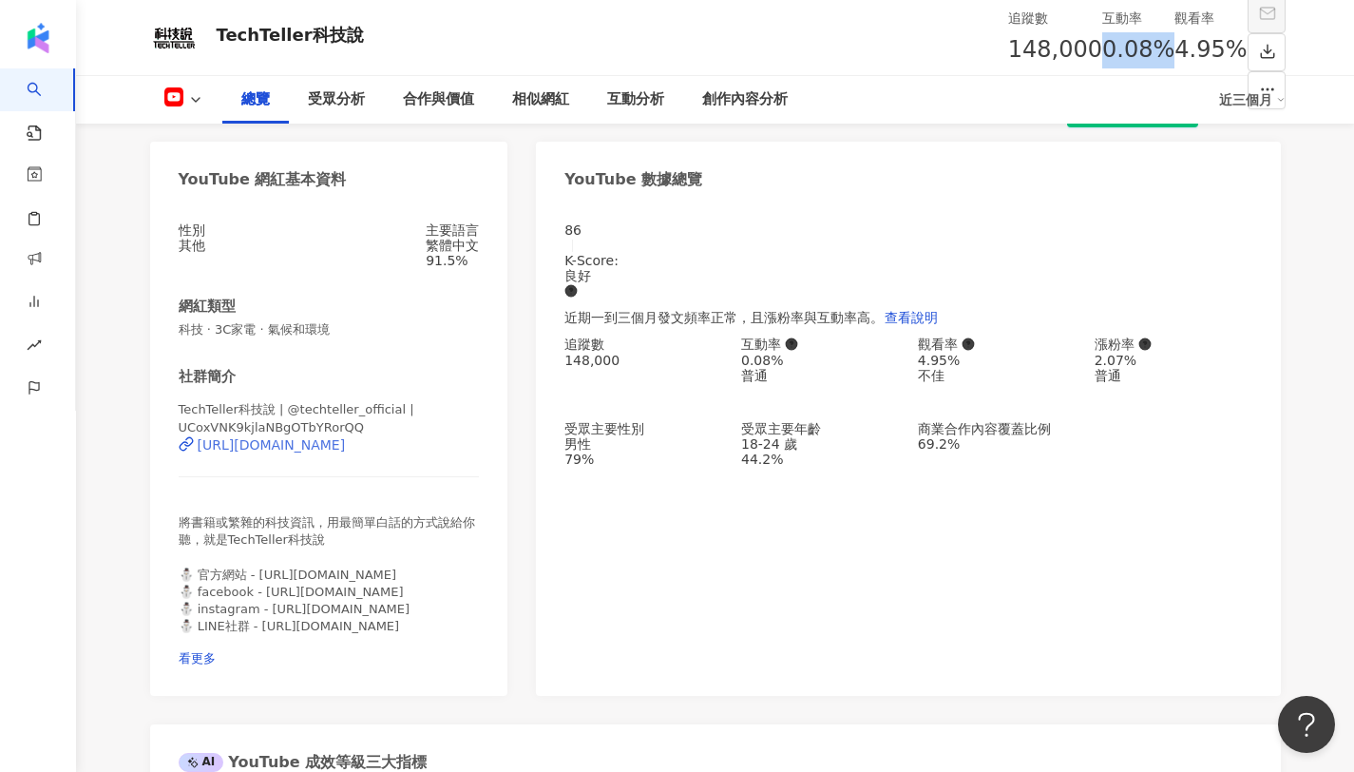
click at [346, 446] on div "https://www.youtube.com/channel/UCoxVNK9kjlaNBgOTbYRorQQ" at bounding box center [272, 444] width 148 height 15
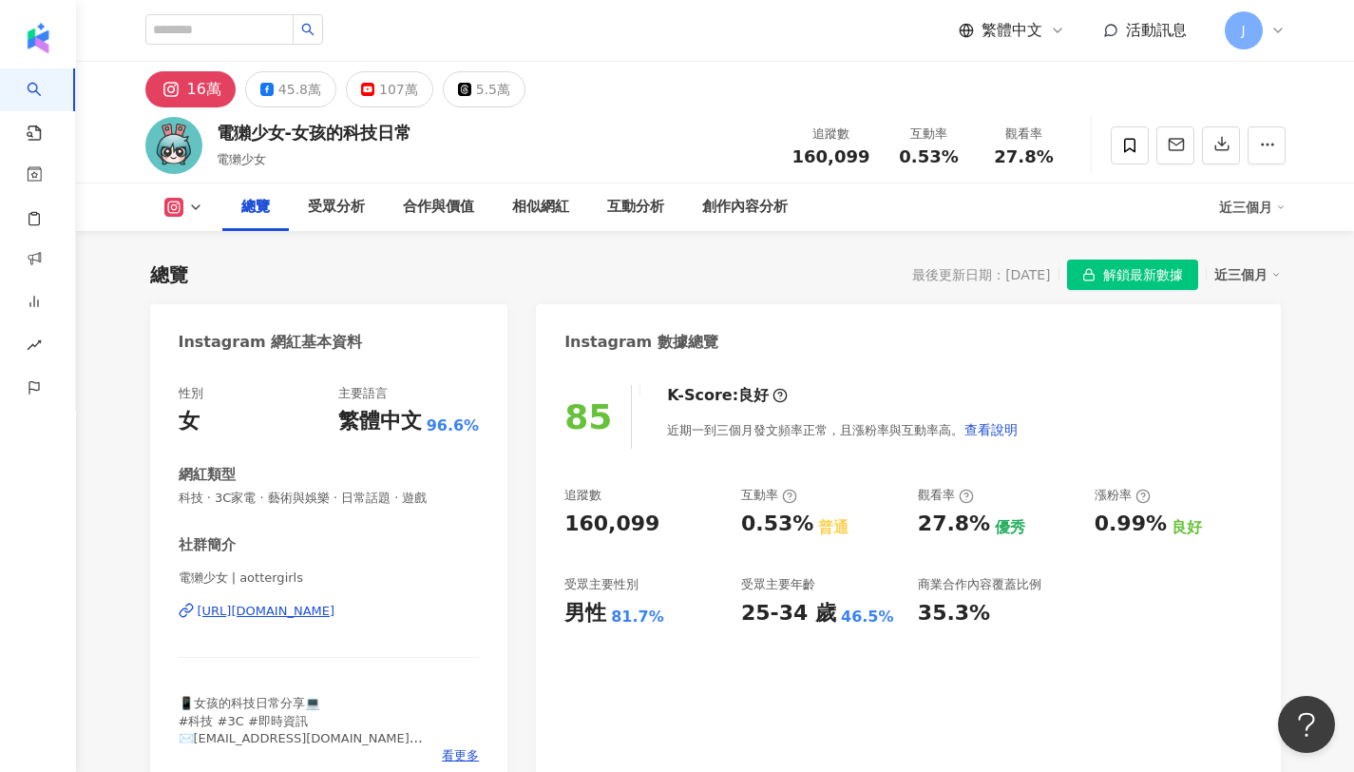
scroll to position [117, 0]
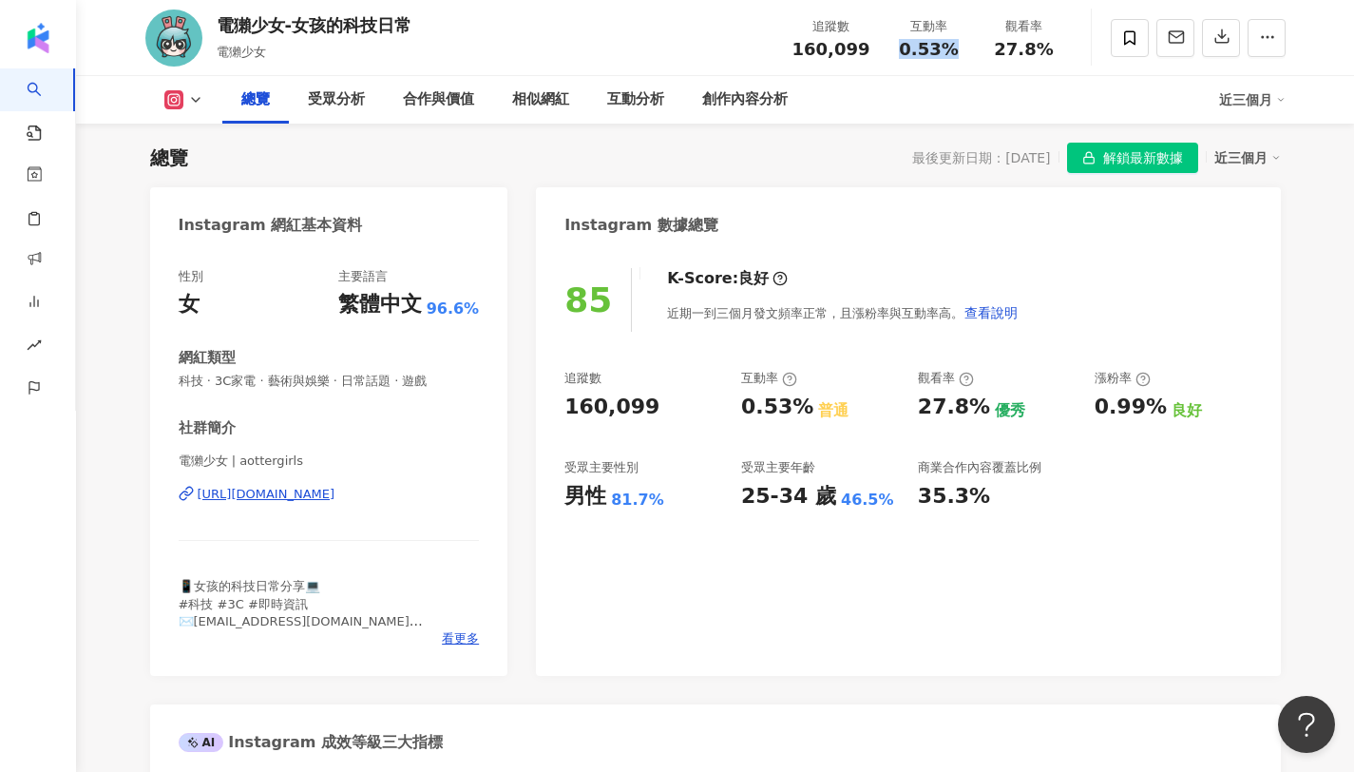
drag, startPoint x: 908, startPoint y: 49, endPoint x: 976, endPoint y: 46, distance: 68.5
click at [976, 46] on div "追蹤數 160,099 互動率 0.53% 觀看率 27.8%" at bounding box center [926, 38] width 291 height 56
copy span "0.53%"
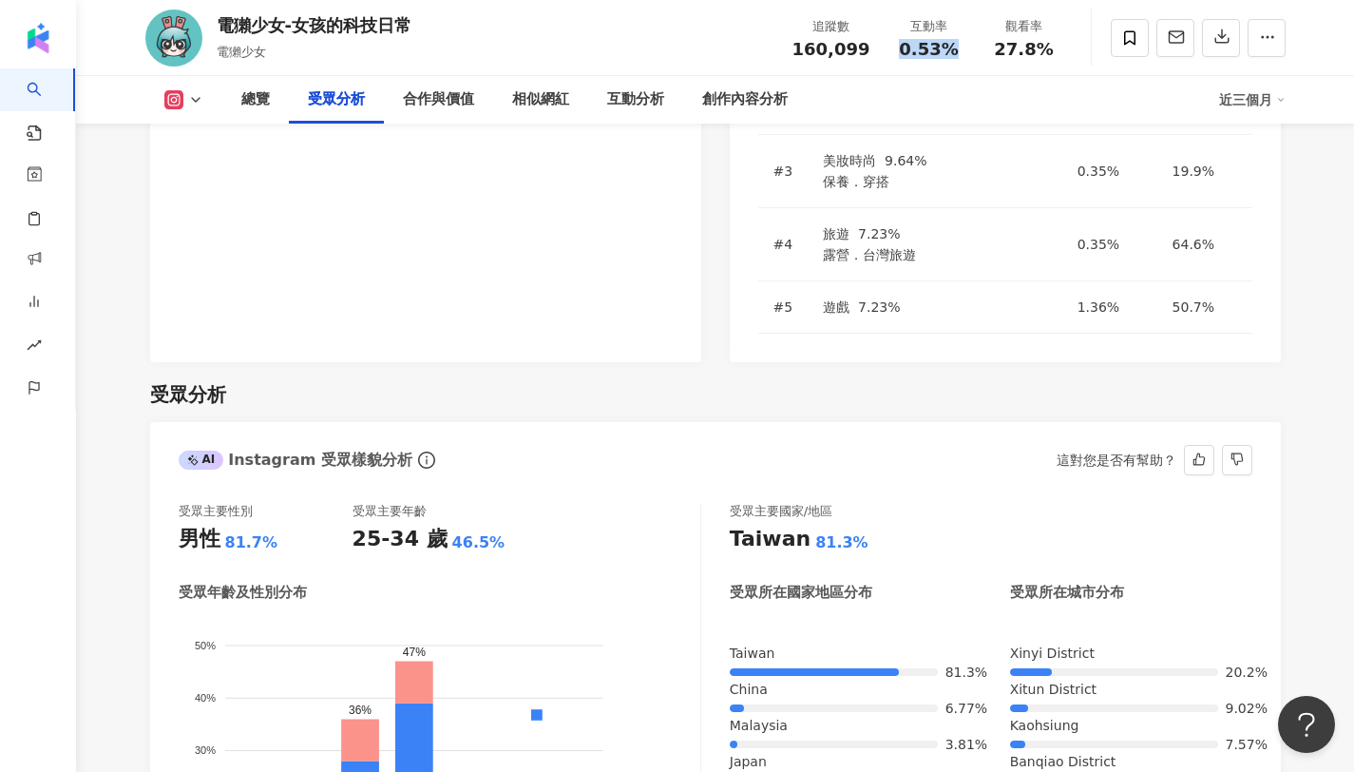
scroll to position [1621, 0]
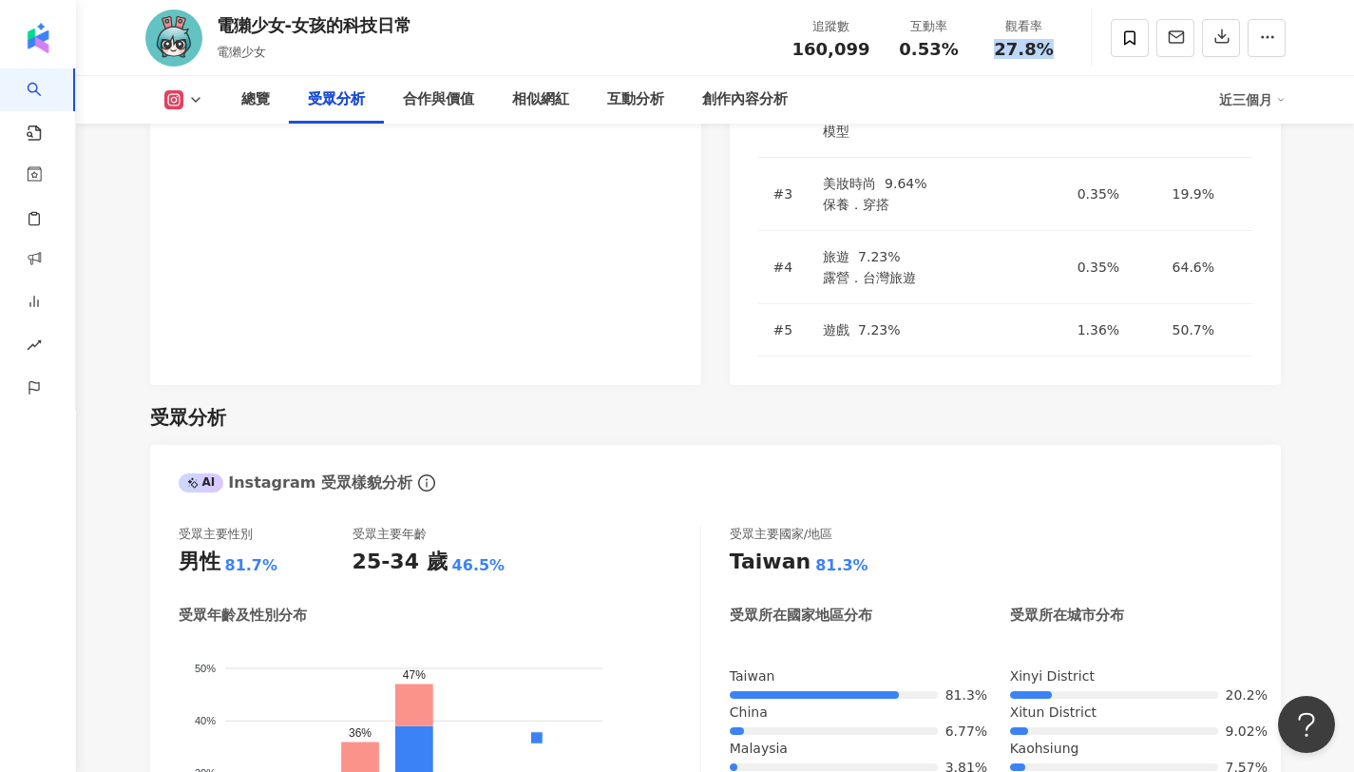
drag, startPoint x: 998, startPoint y: 52, endPoint x: 1061, endPoint y: 53, distance: 62.7
click at [1061, 53] on div "觀看率 27.8%" at bounding box center [1024, 37] width 95 height 41
copy span "27.8%"
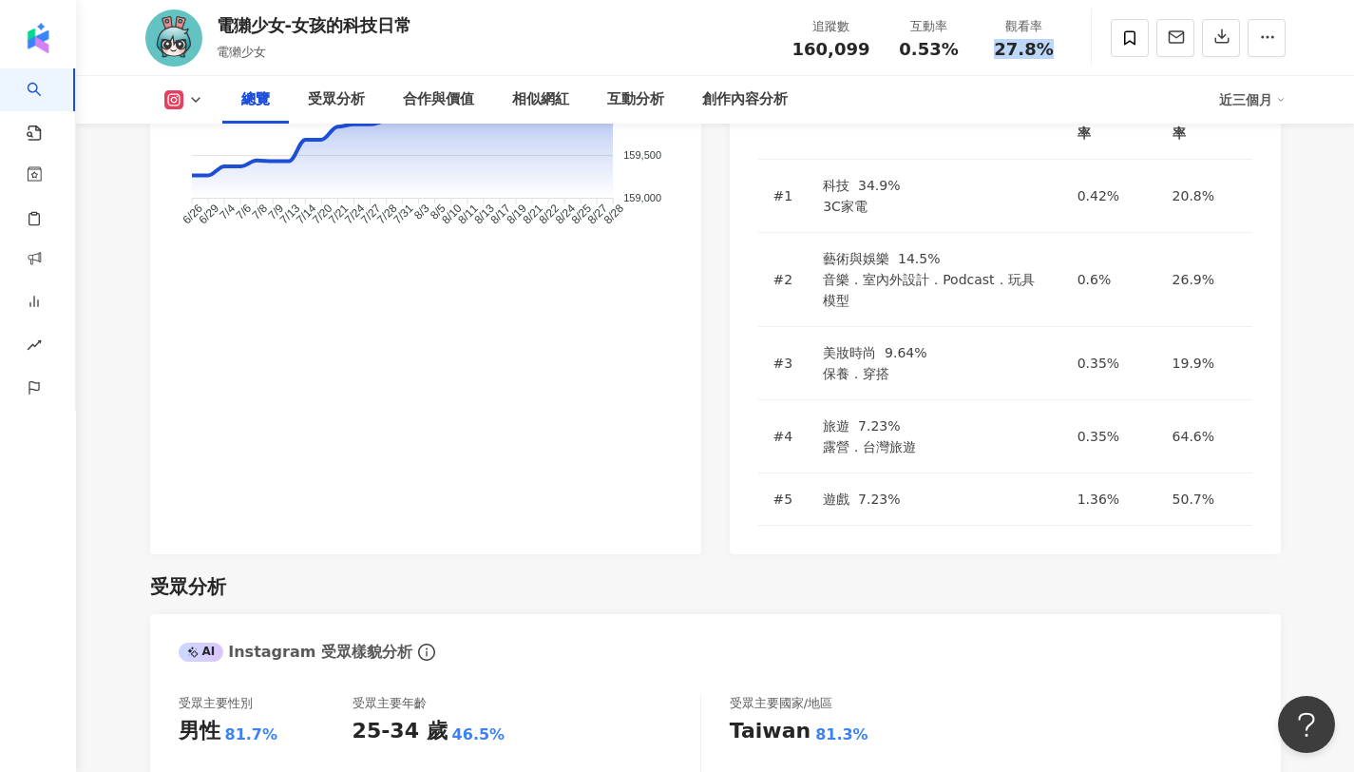
scroll to position [0, 0]
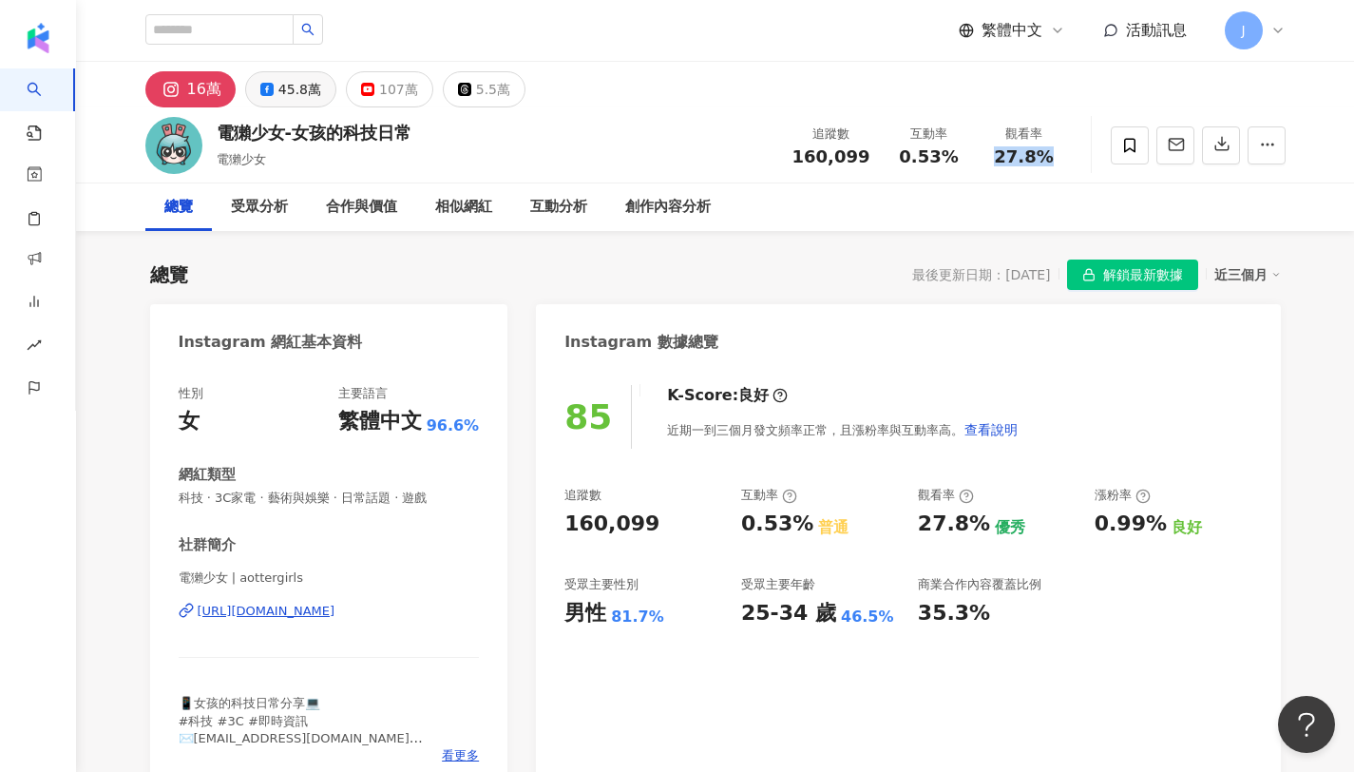
click at [314, 88] on div "45.8萬" at bounding box center [299, 89] width 43 height 27
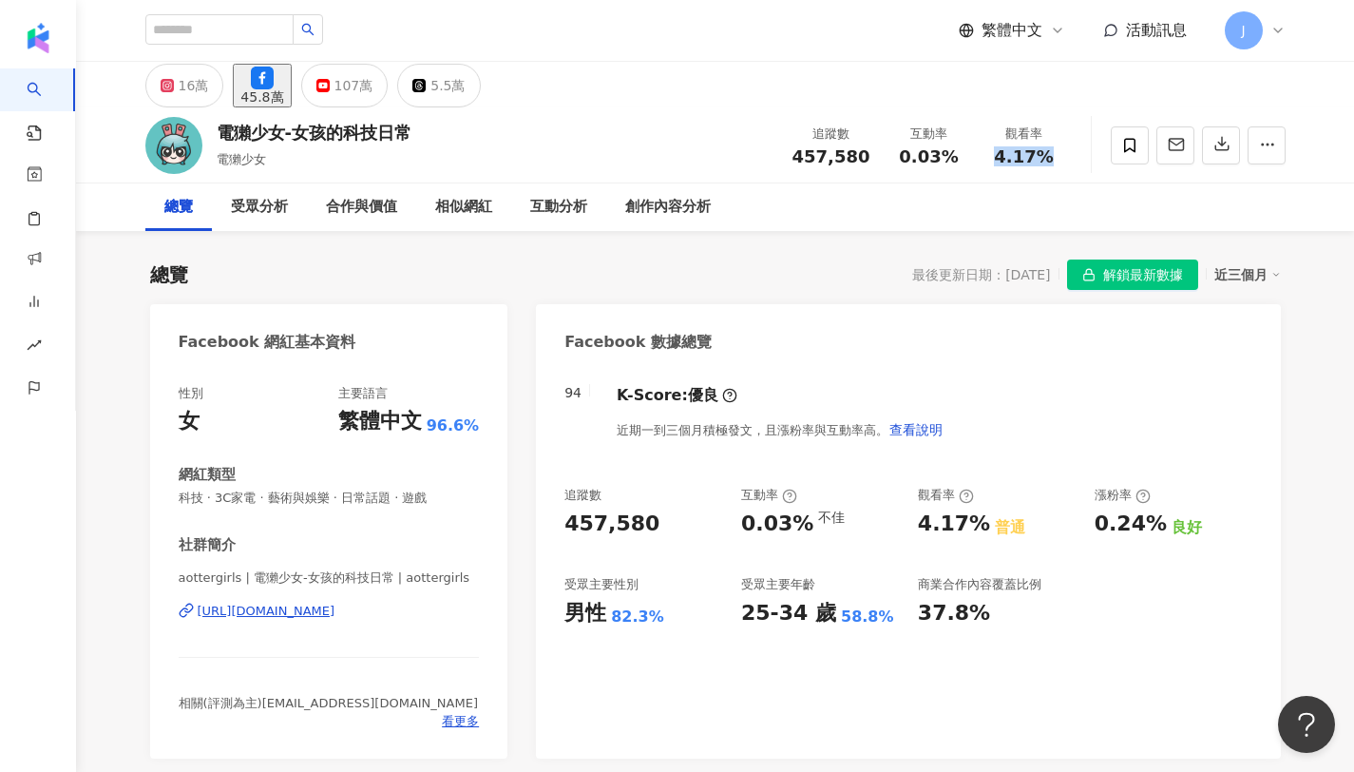
drag, startPoint x: 1001, startPoint y: 155, endPoint x: 1075, endPoint y: 157, distance: 74.1
click at [1075, 157] on div "電獺少女-女孩的科技日常 電獺少女 追蹤數 457,580 互動率 0.03% 觀看率 4.17%" at bounding box center [715, 144] width 1216 height 75
click at [373, 86] on div "107萬" at bounding box center [354, 85] width 39 height 27
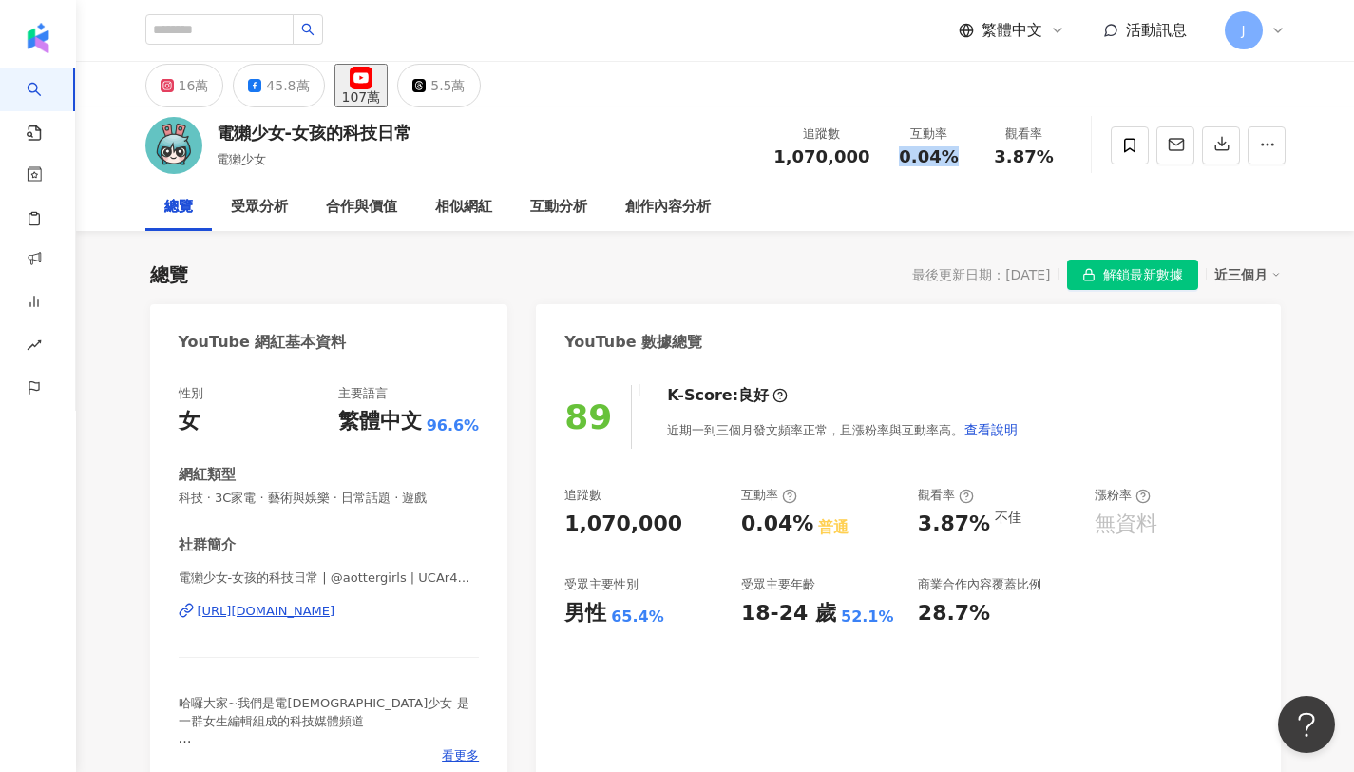
copy span "0.04%"
drag, startPoint x: 901, startPoint y: 157, endPoint x: 958, endPoint y: 158, distance: 57.0
click at [958, 158] on div "0.04%" at bounding box center [929, 156] width 72 height 19
click at [323, 610] on div "https://www.youtube.com/channel/UCAr4MVsPBKjhg5eLDDpbDFg" at bounding box center [267, 610] width 138 height 17
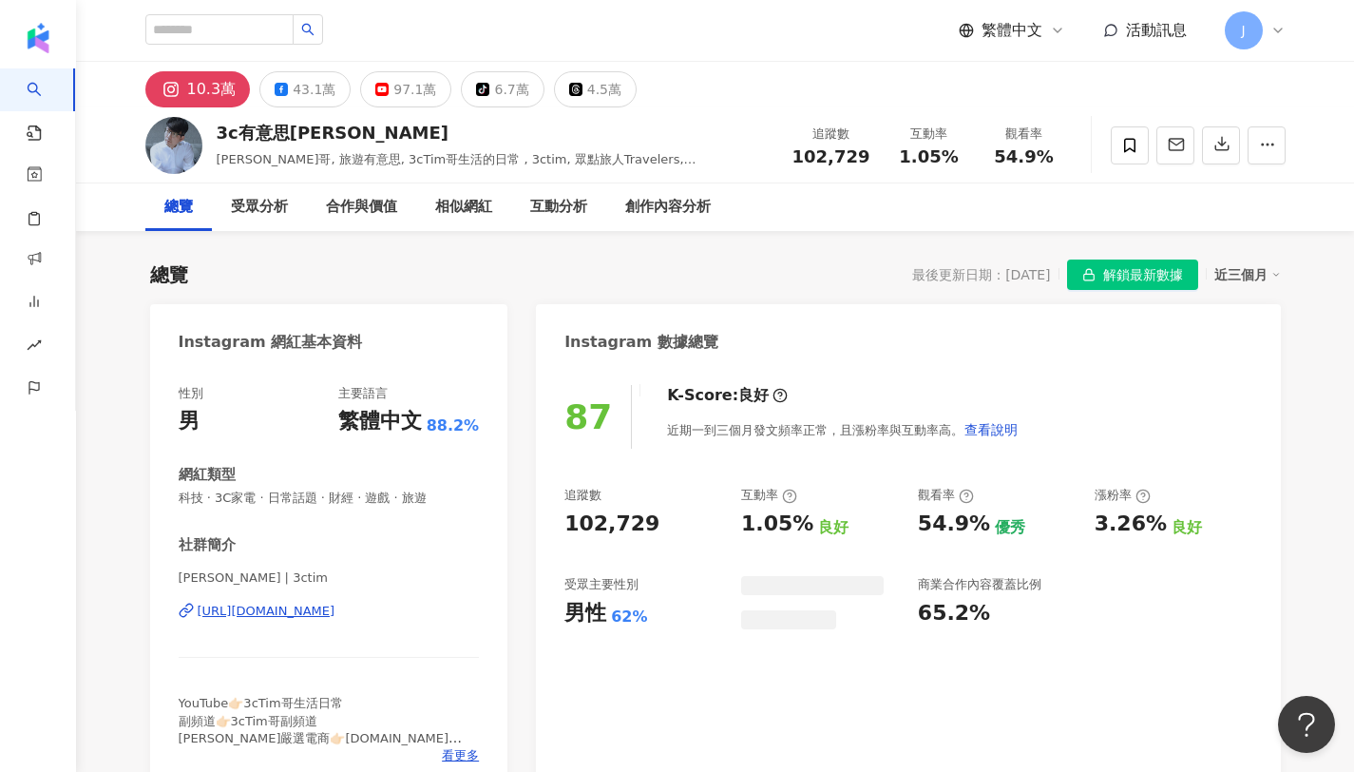
drag, startPoint x: 800, startPoint y: 155, endPoint x: 822, endPoint y: 172, distance: 27.8
click at [859, 259] on div "總覽 最後更新日期：[DATE] 解鎖最新數據 近三個月" at bounding box center [715, 274] width 1131 height 30
drag, startPoint x: 840, startPoint y: 159, endPoint x: 832, endPoint y: 89, distance: 69.8
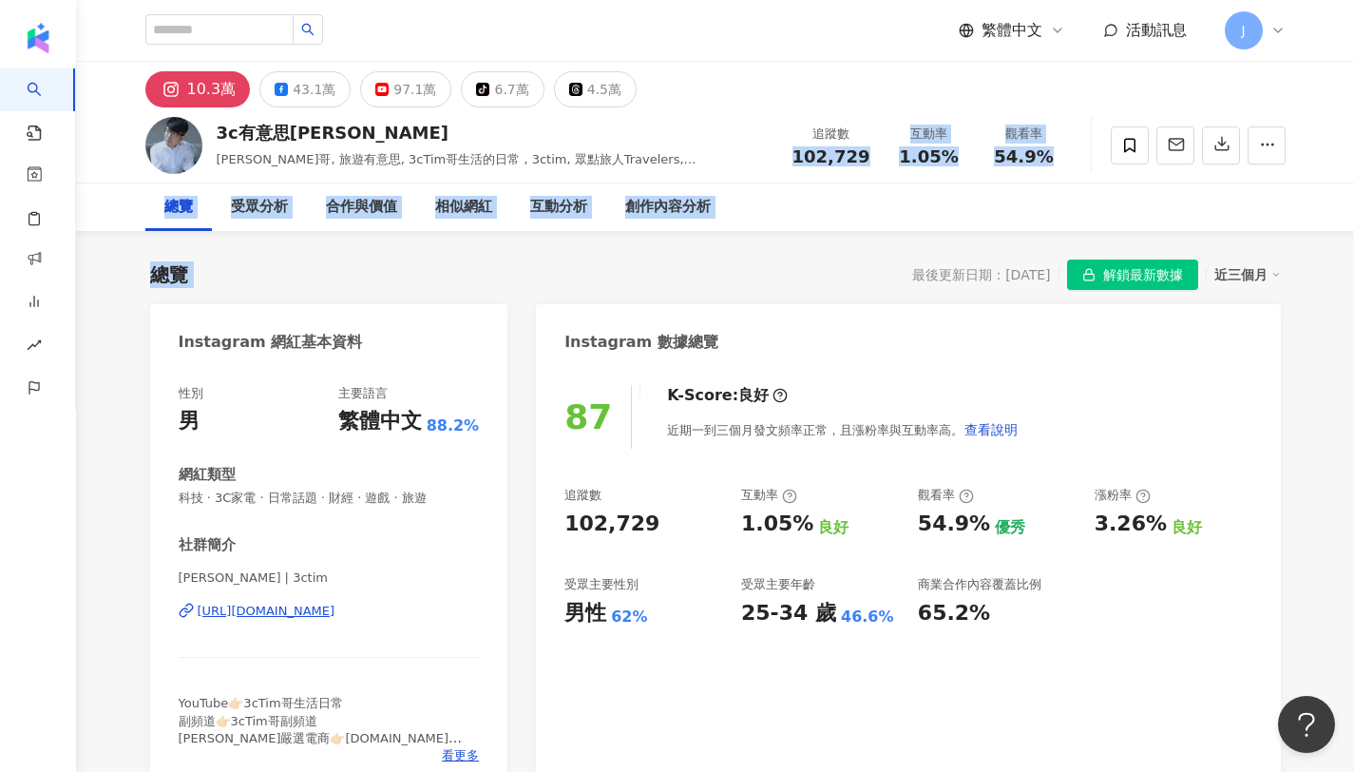
click at [800, 147] on div "102,729" at bounding box center [832, 156] width 78 height 19
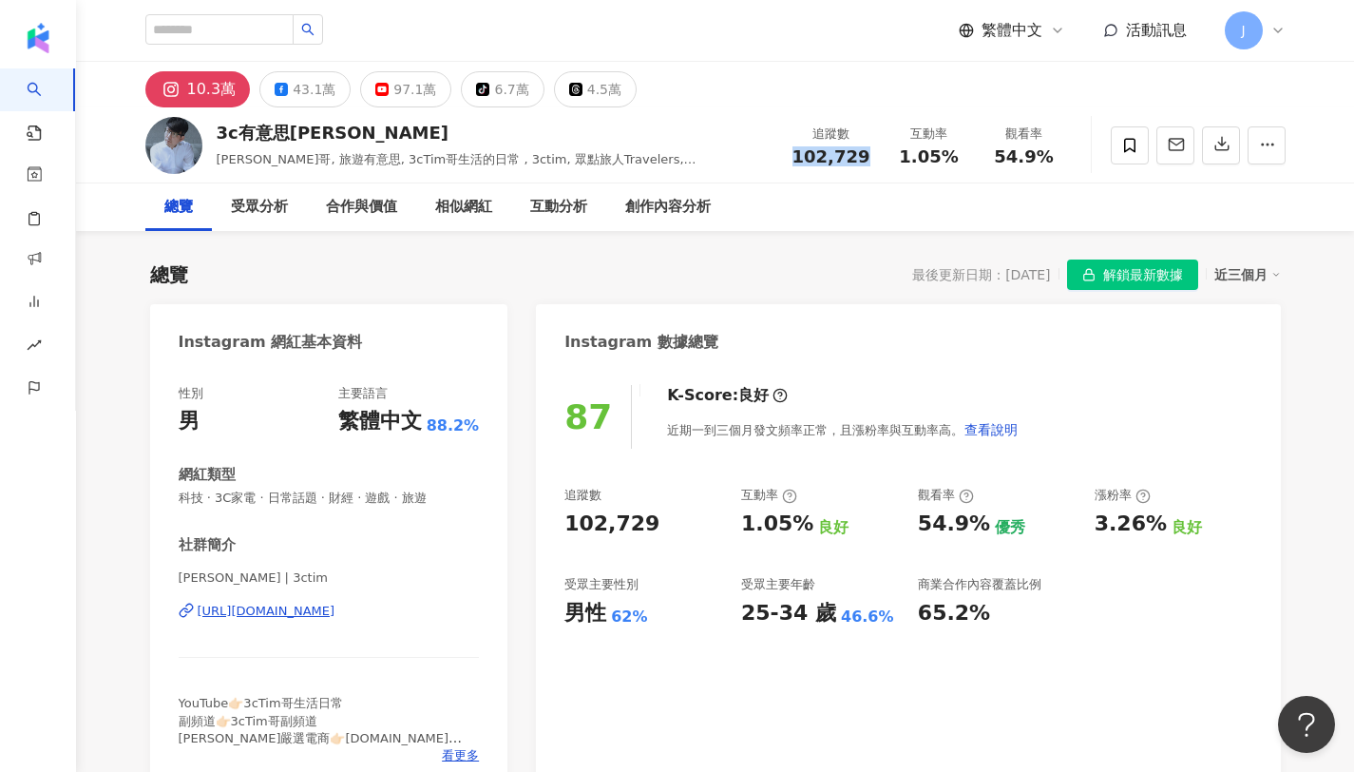
drag, startPoint x: 801, startPoint y: 155, endPoint x: 867, endPoint y: 163, distance: 66.0
click at [867, 163] on div "102,729" at bounding box center [832, 156] width 78 height 19
copy span "102,729"
drag, startPoint x: 902, startPoint y: 157, endPoint x: 963, endPoint y: 160, distance: 60.9
click at [963, 160] on div "1.05%" at bounding box center [929, 156] width 72 height 19
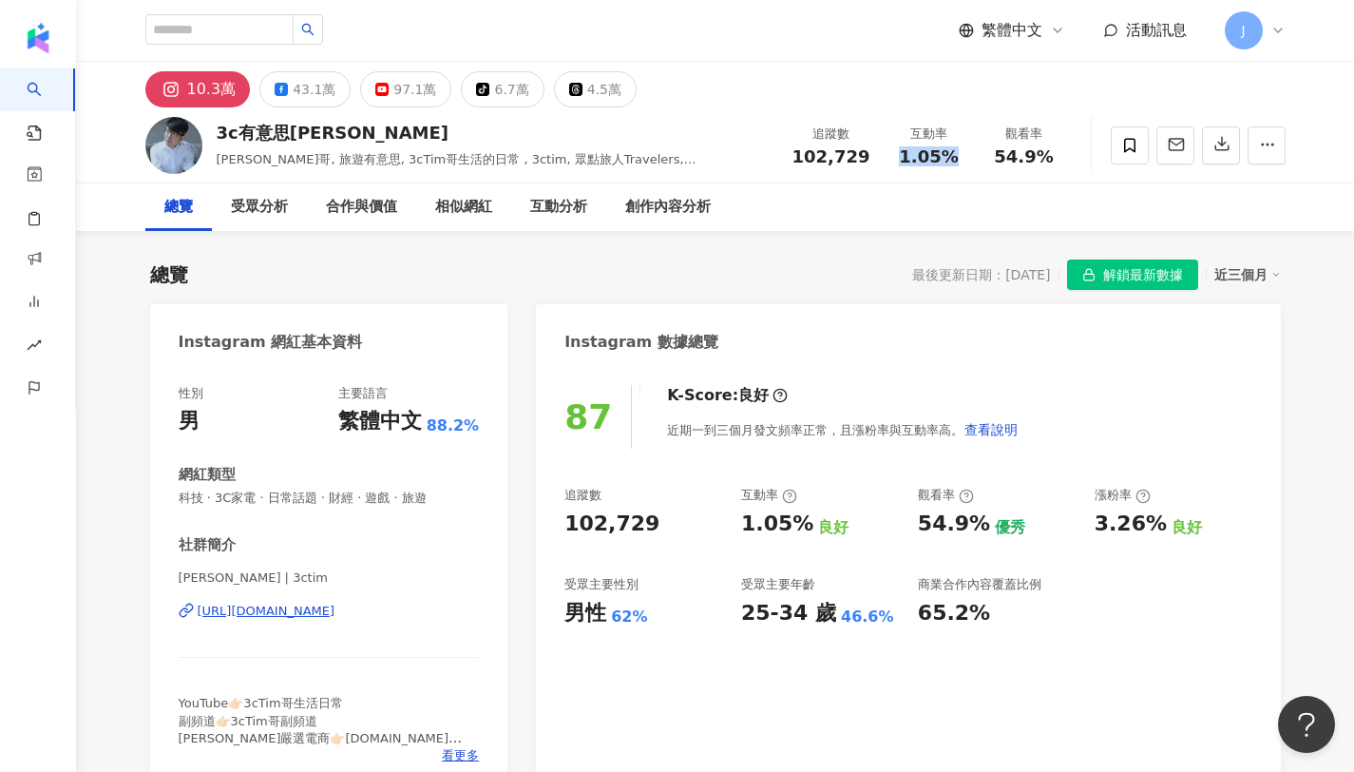
copy span "1.05%"
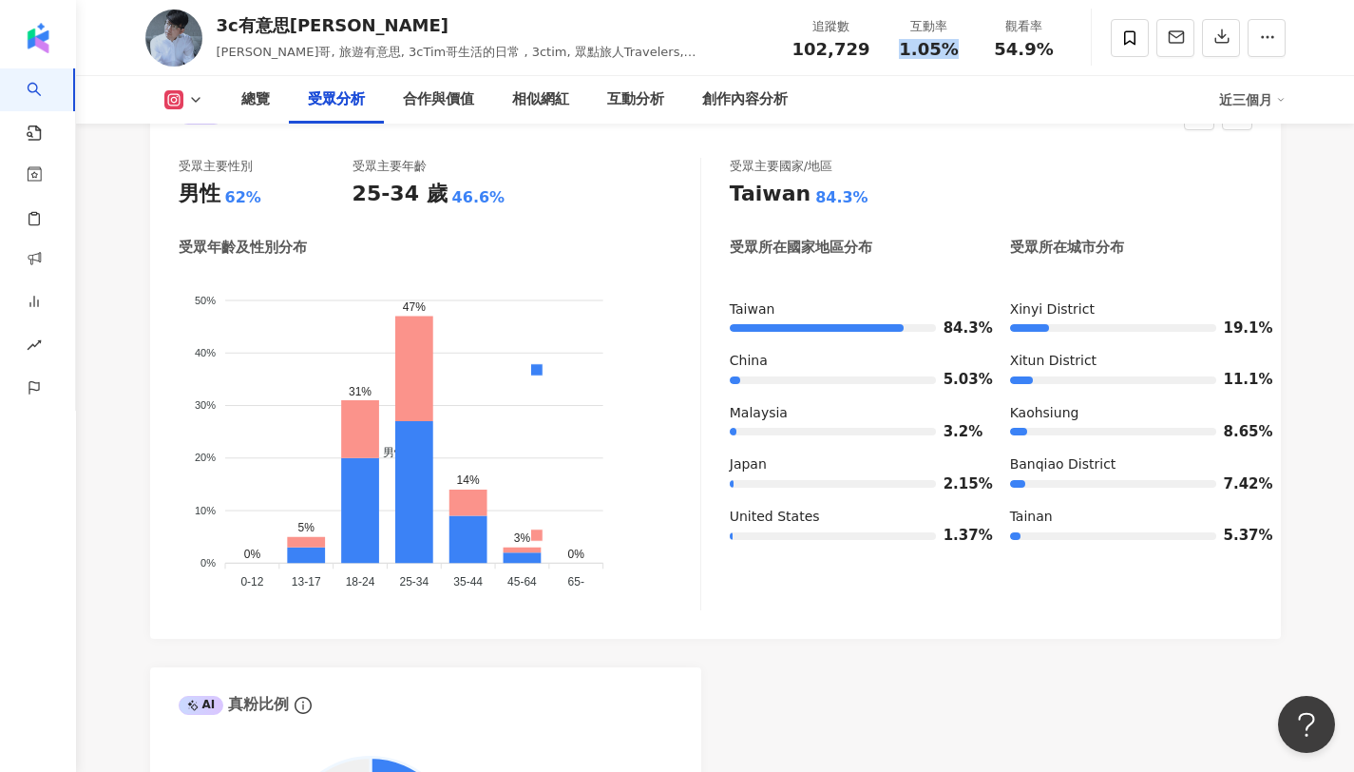
scroll to position [1725, 0]
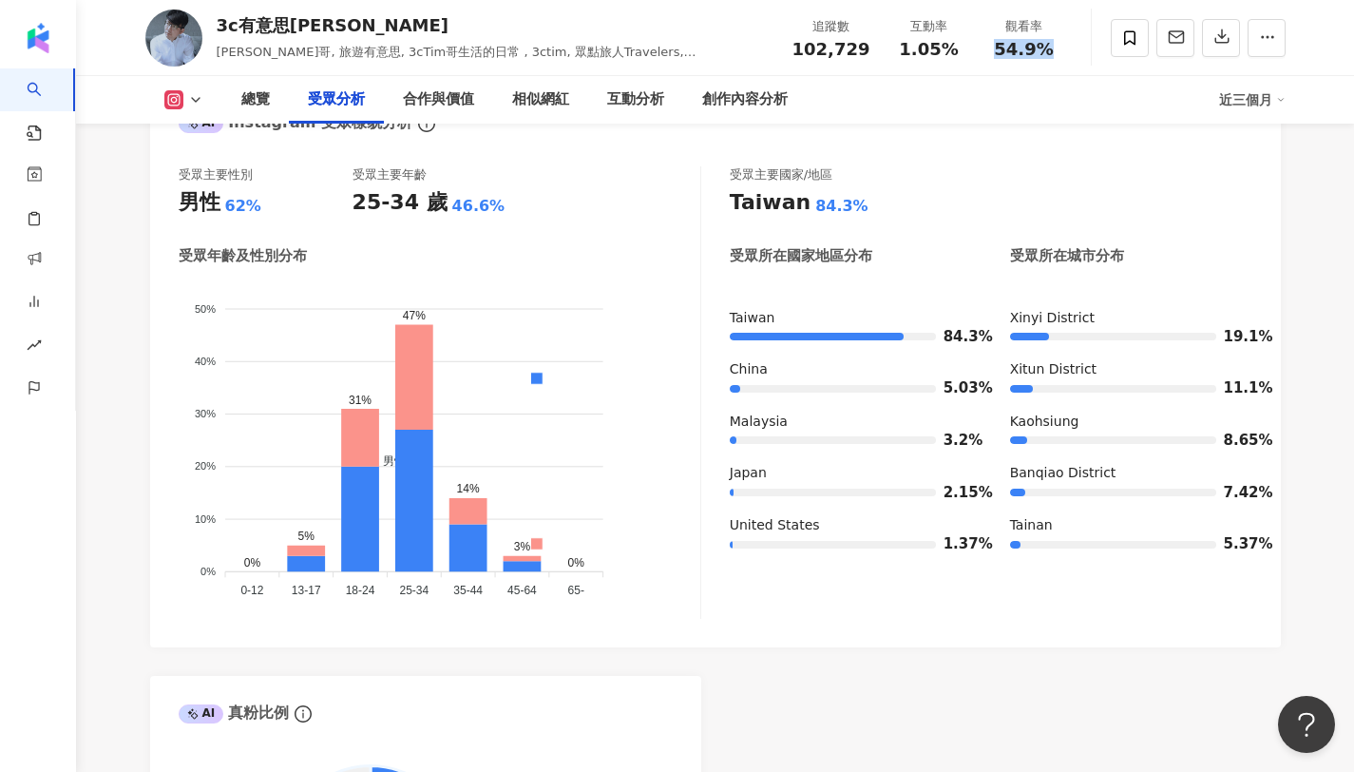
drag, startPoint x: 997, startPoint y: 49, endPoint x: 1045, endPoint y: 48, distance: 48.5
click at [1045, 48] on div "54.9%" at bounding box center [1024, 49] width 72 height 19
copy span "54.9%"
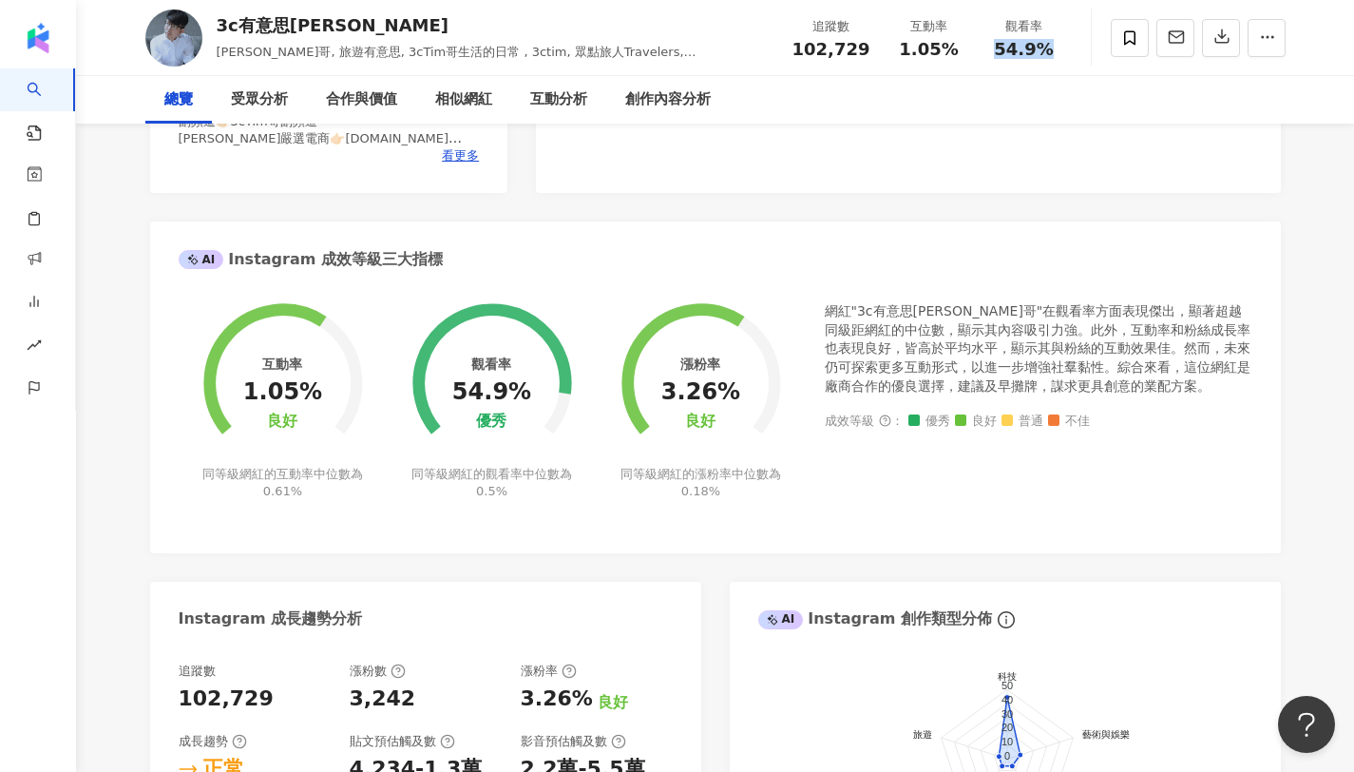
scroll to position [0, 0]
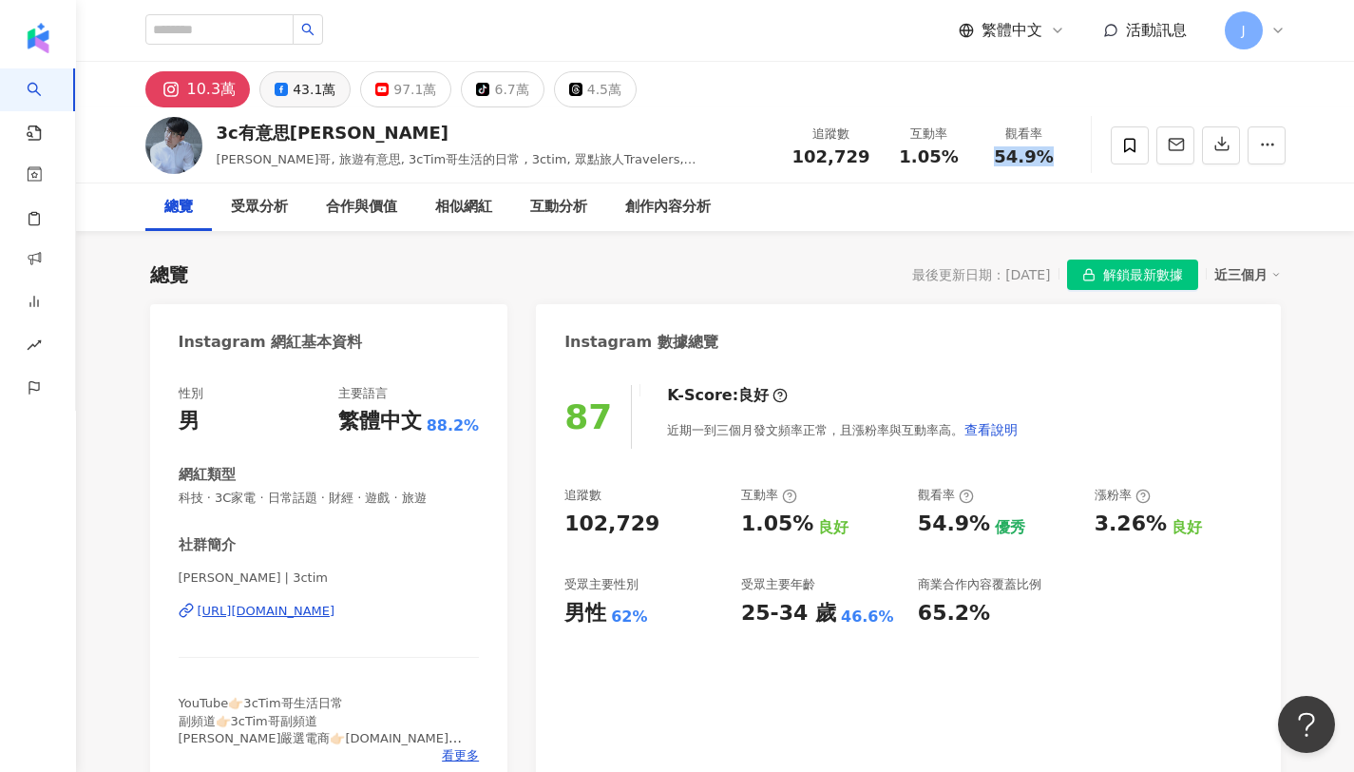
click at [306, 92] on div "43.1萬" at bounding box center [314, 89] width 43 height 27
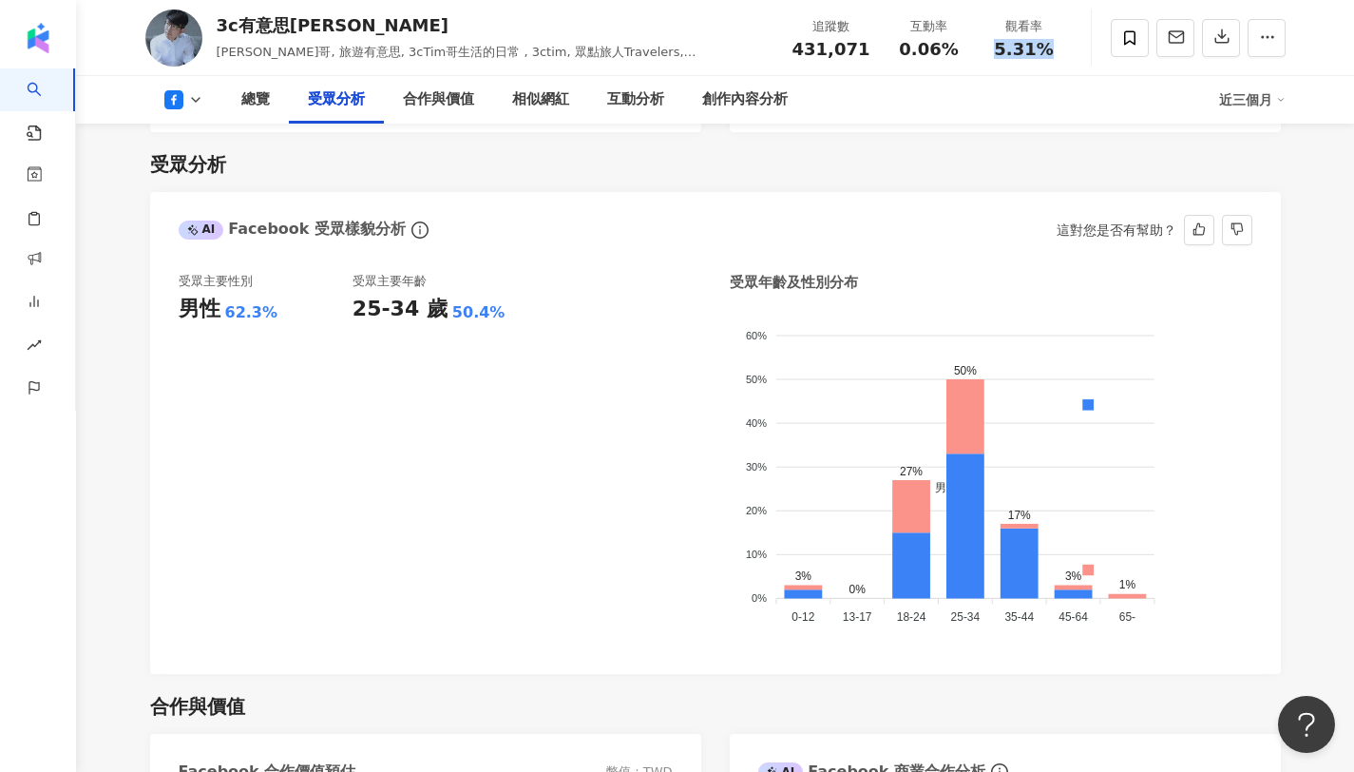
scroll to position [1585, 0]
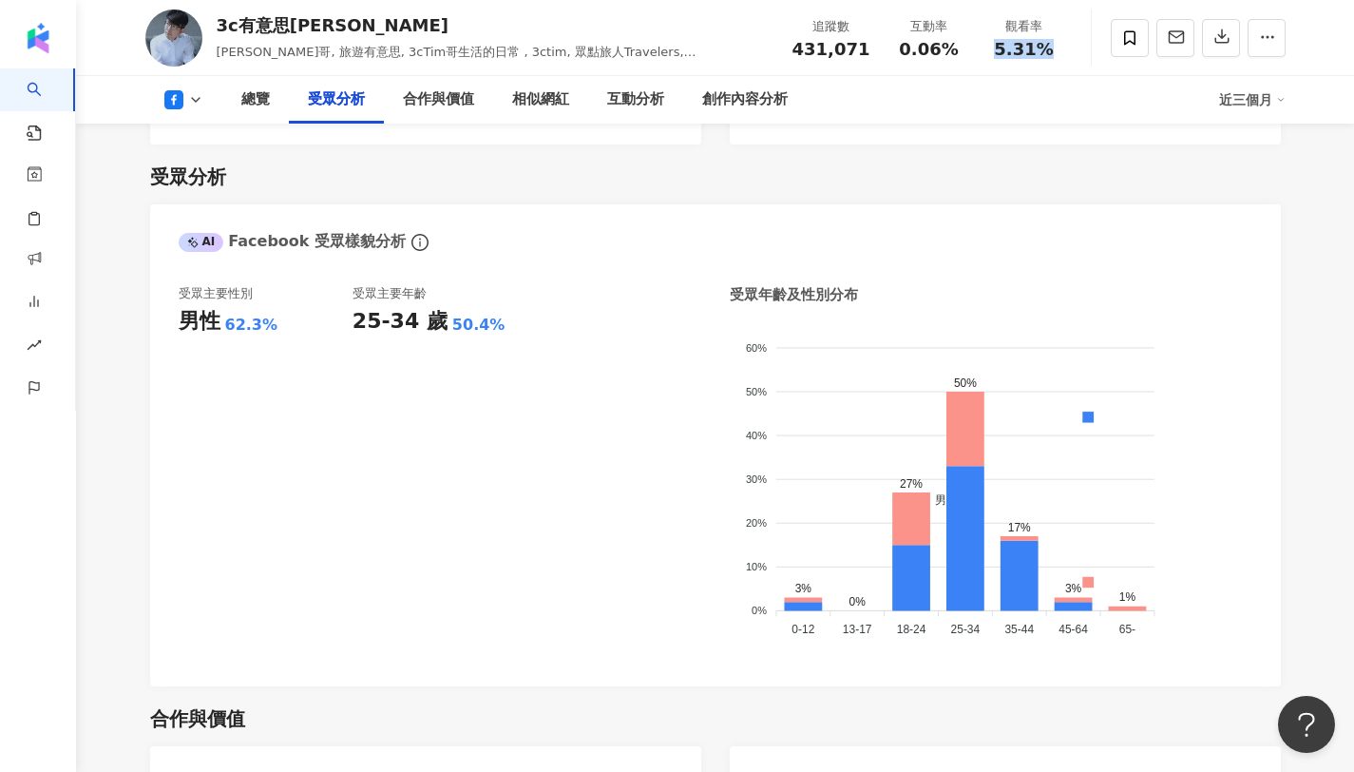
copy span "5.31%"
drag, startPoint x: 1001, startPoint y: 44, endPoint x: 1067, endPoint y: 52, distance: 67.1
click at [1067, 52] on div "觀看率 5.31%" at bounding box center [1024, 37] width 95 height 41
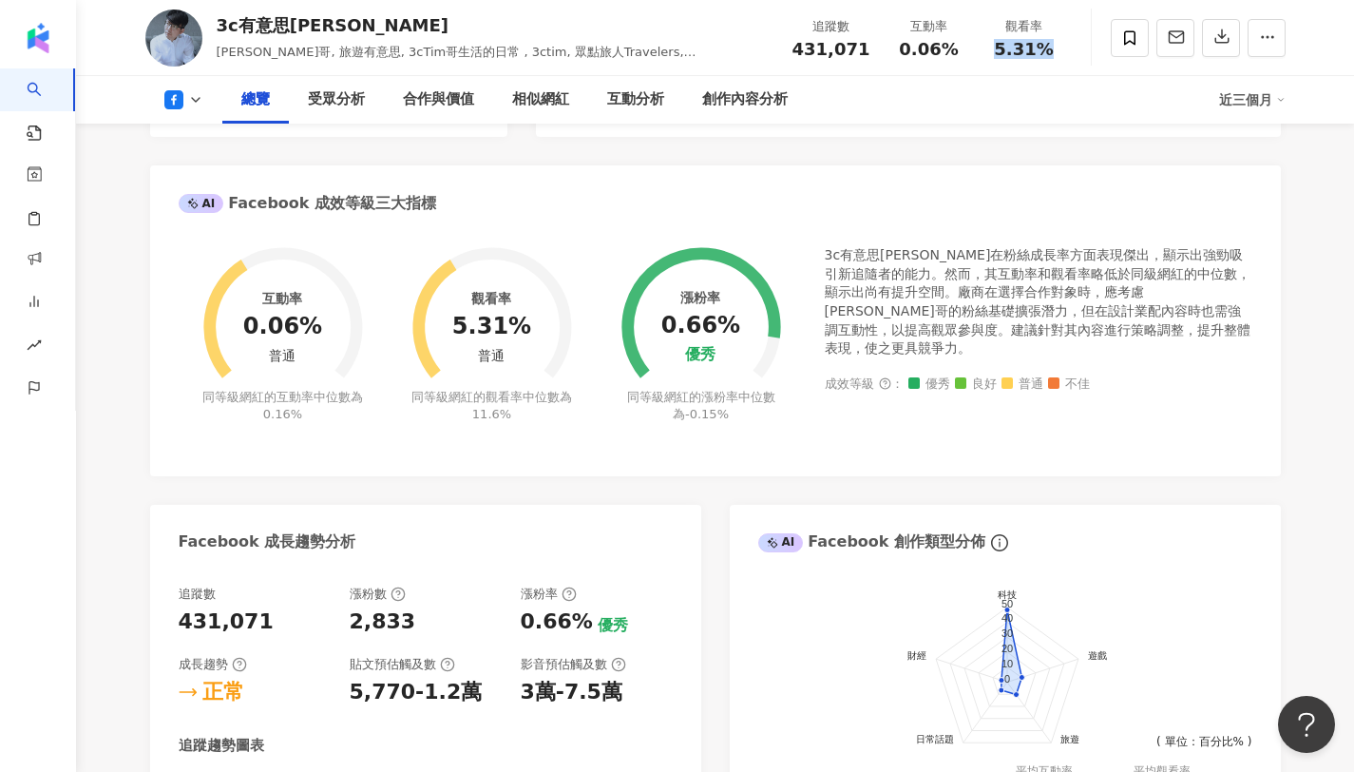
scroll to position [0, 0]
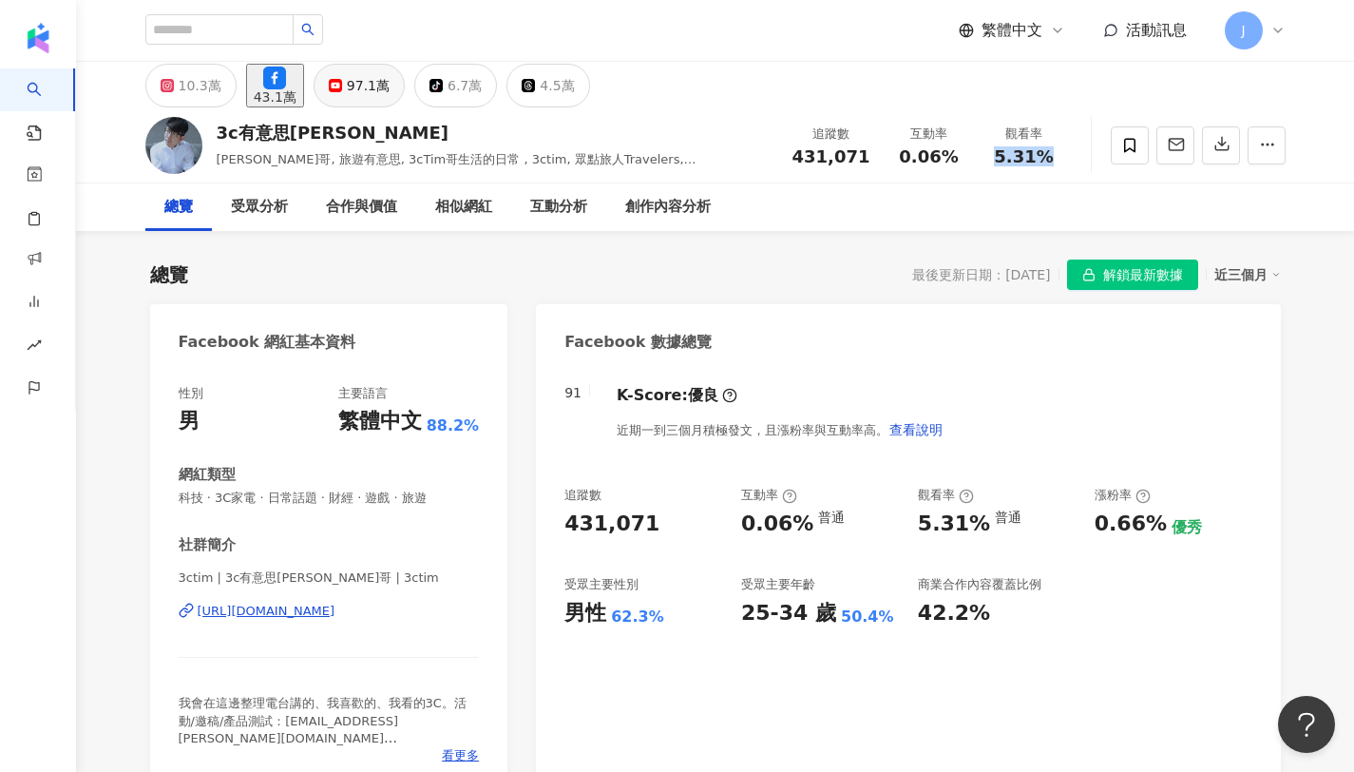
click at [385, 93] on div "97.1萬" at bounding box center [368, 85] width 43 height 27
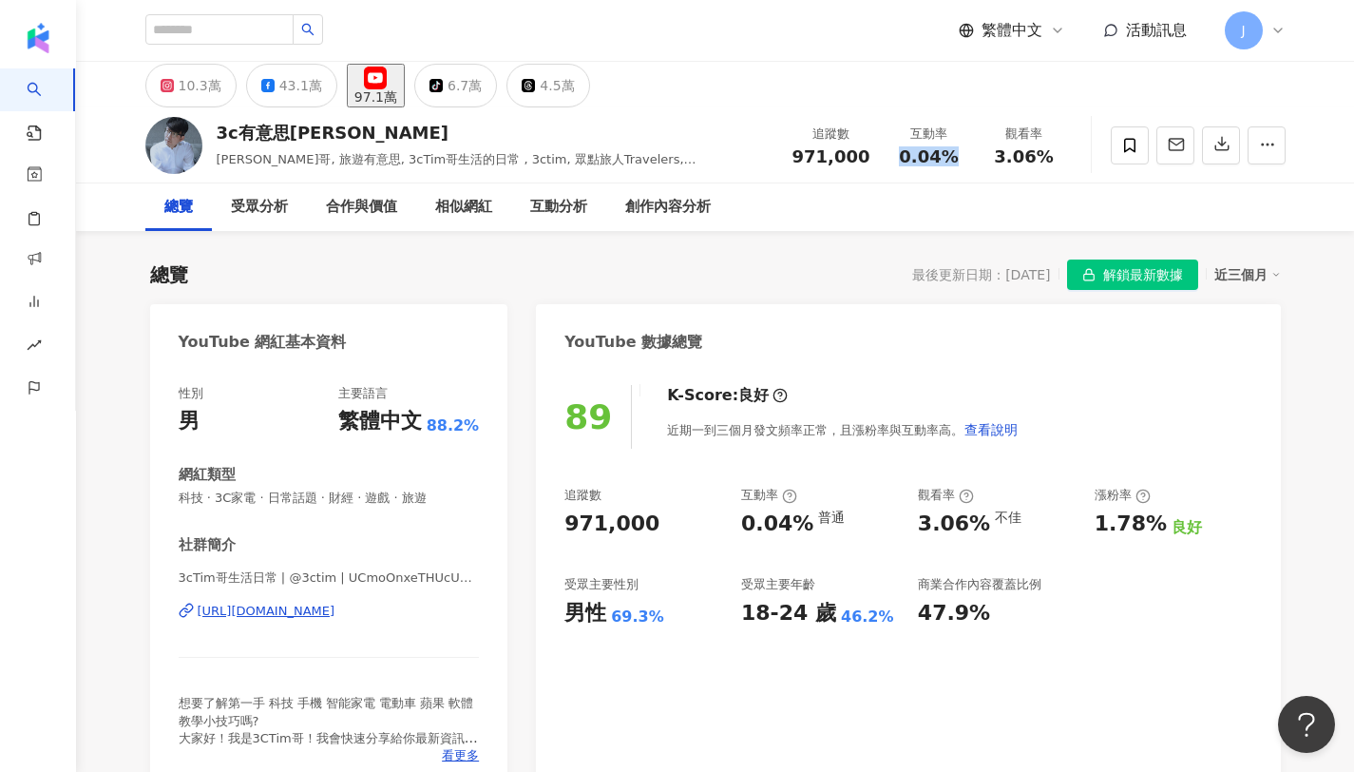
drag, startPoint x: 904, startPoint y: 157, endPoint x: 947, endPoint y: 159, distance: 43.8
click at [947, 159] on div "0.04%" at bounding box center [929, 156] width 72 height 19
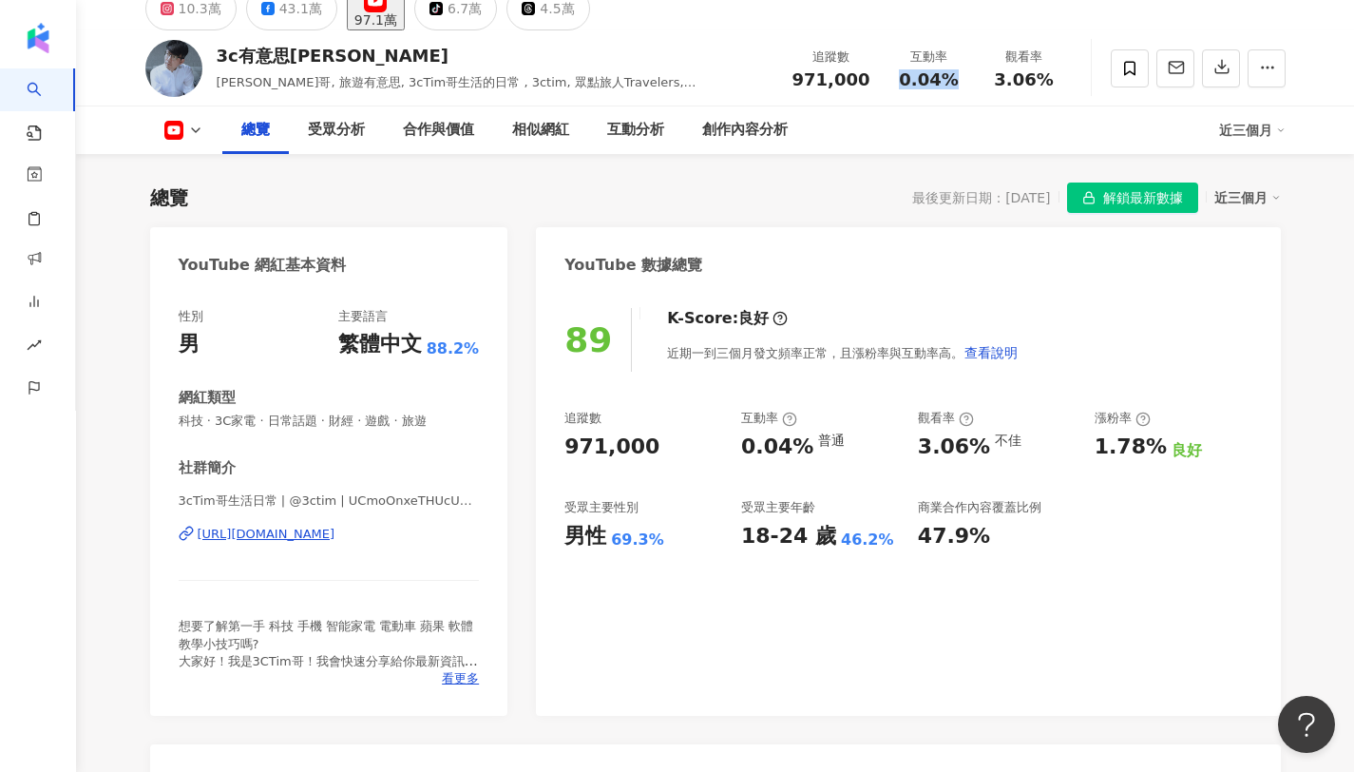
scroll to position [39, 0]
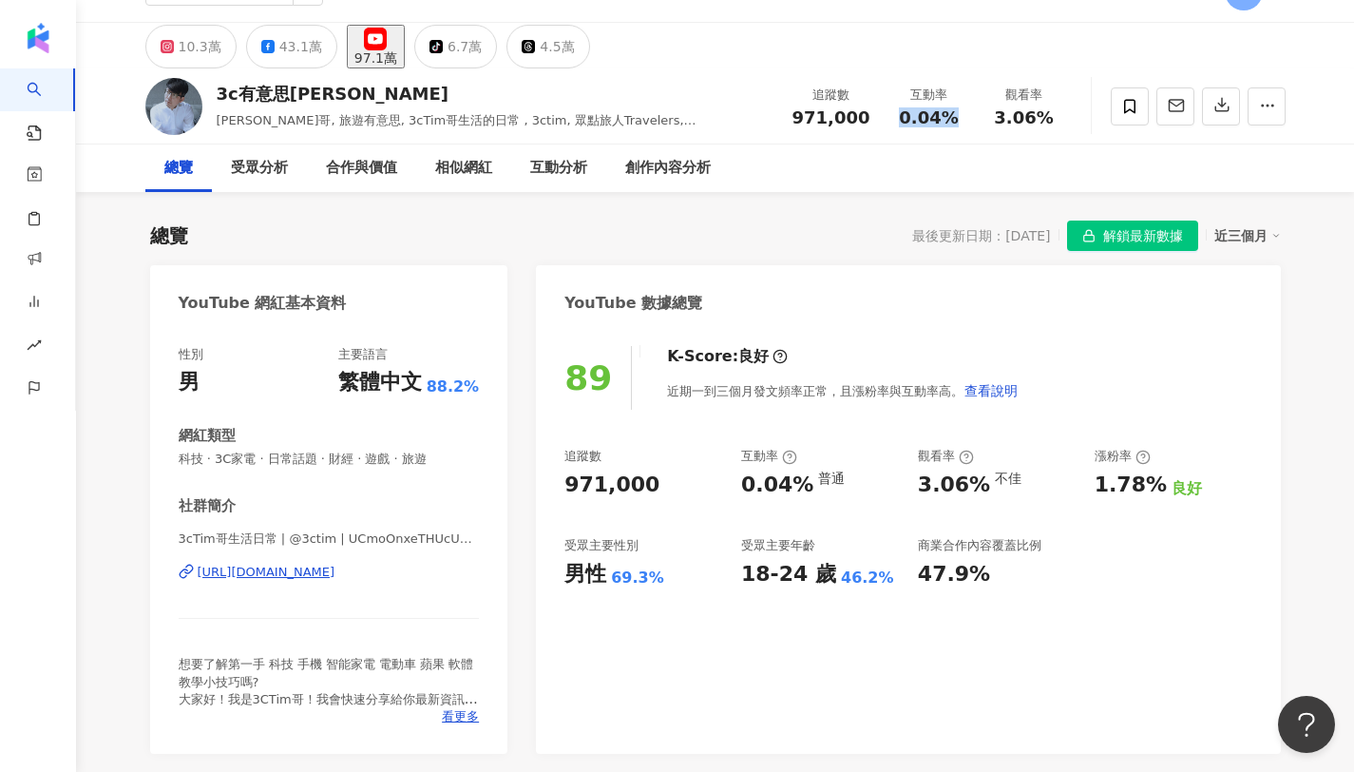
click at [335, 573] on div "[URL][DOMAIN_NAME]" at bounding box center [267, 572] width 138 height 17
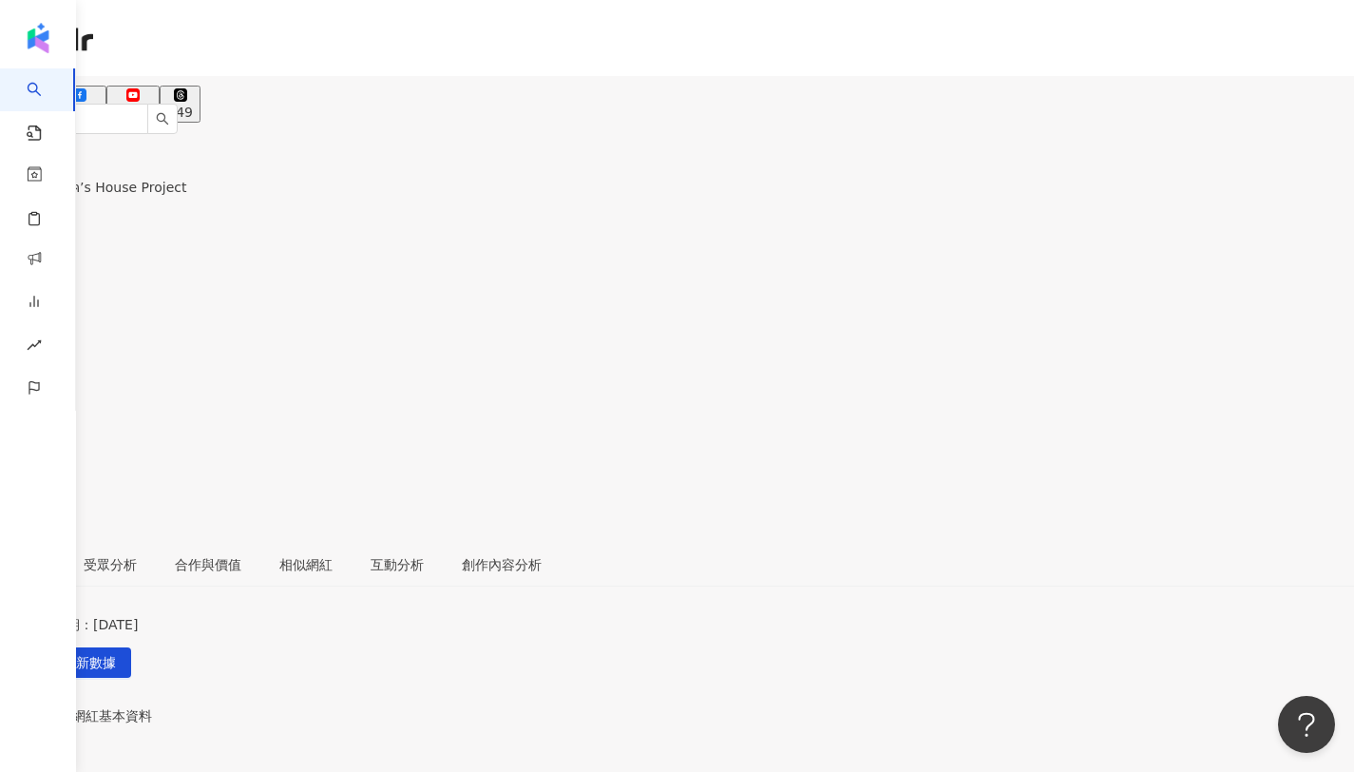
scroll to position [117, 0]
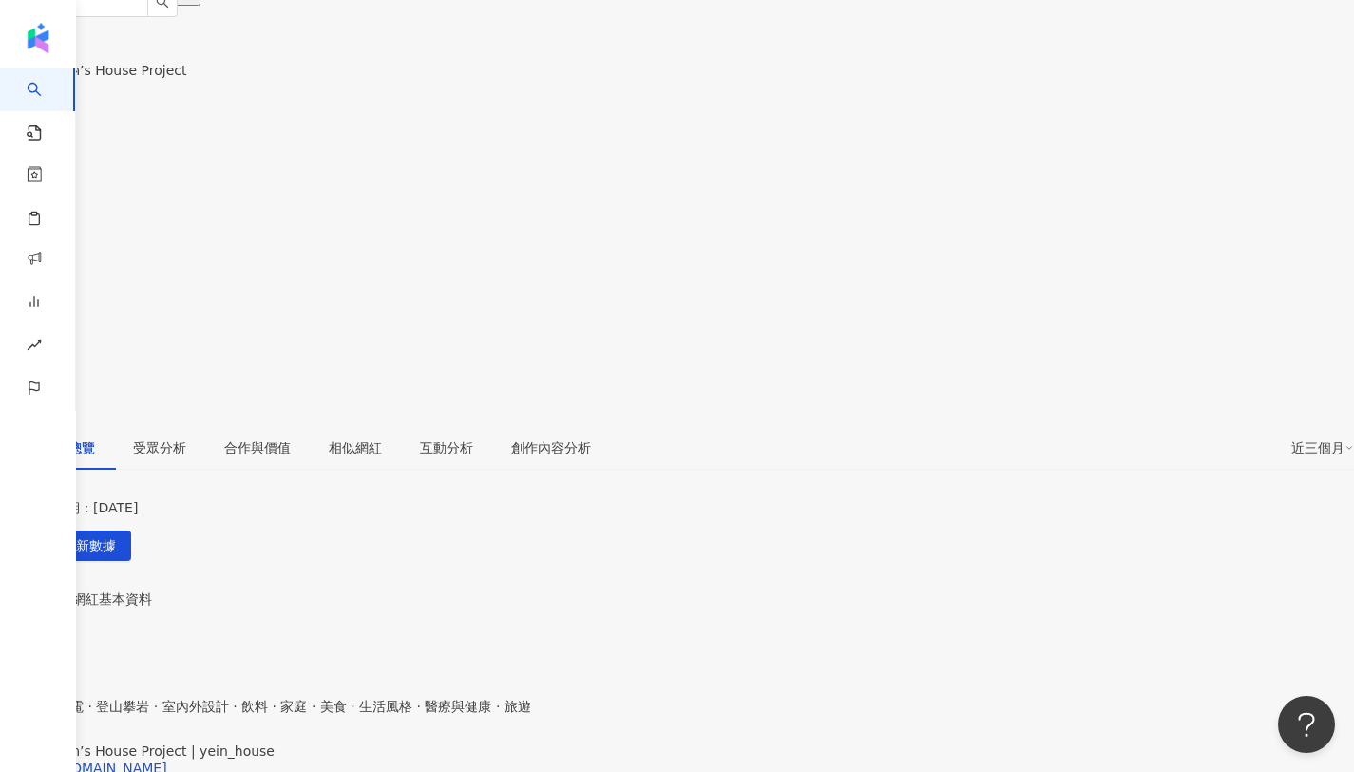
copy span "6.94%"
drag, startPoint x: 908, startPoint y: 43, endPoint x: 947, endPoint y: 50, distance: 40.6
click at [72, 183] on span "6.94%" at bounding box center [36, 201] width 72 height 36
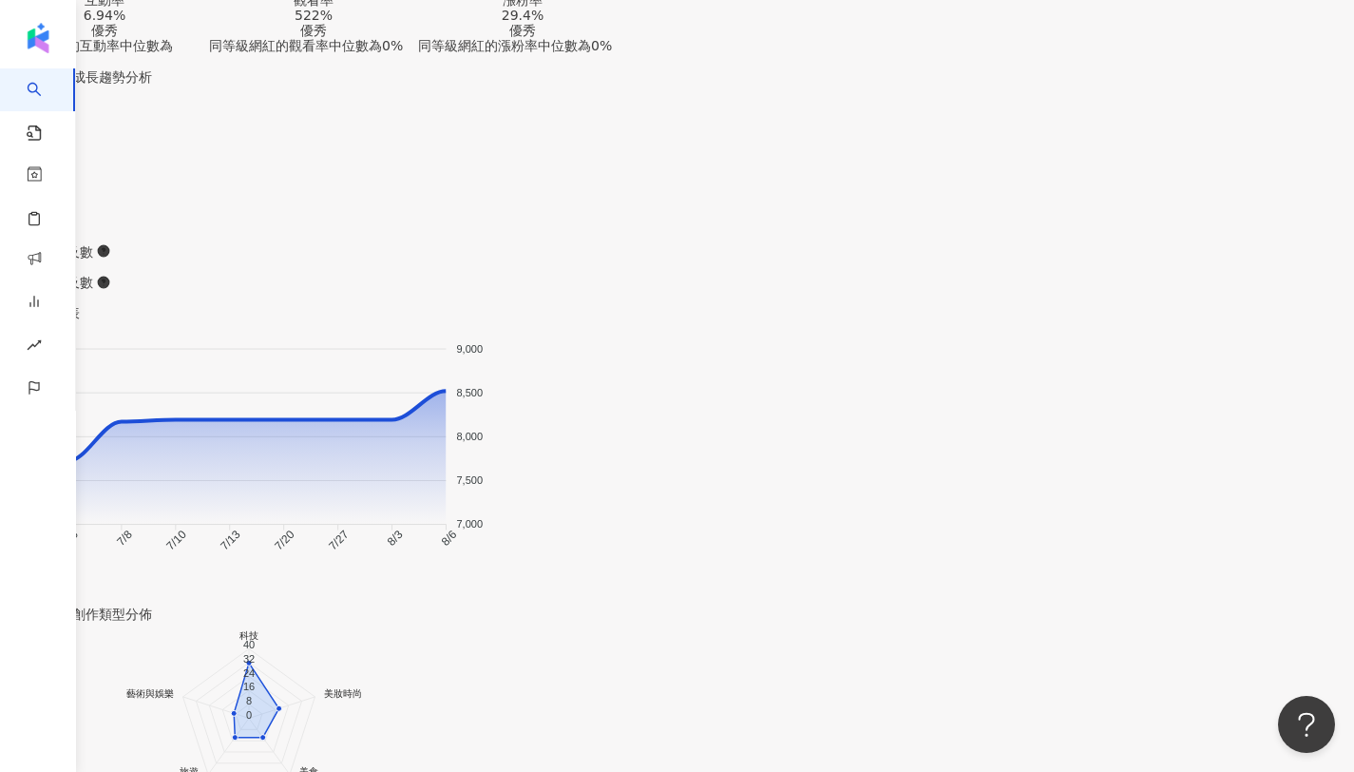
scroll to position [1672, 0]
drag, startPoint x: 1007, startPoint y: 48, endPoint x: 1055, endPoint y: 44, distance: 47.7
drag, startPoint x: 986, startPoint y: 48, endPoint x: 1058, endPoint y: 40, distance: 71.7
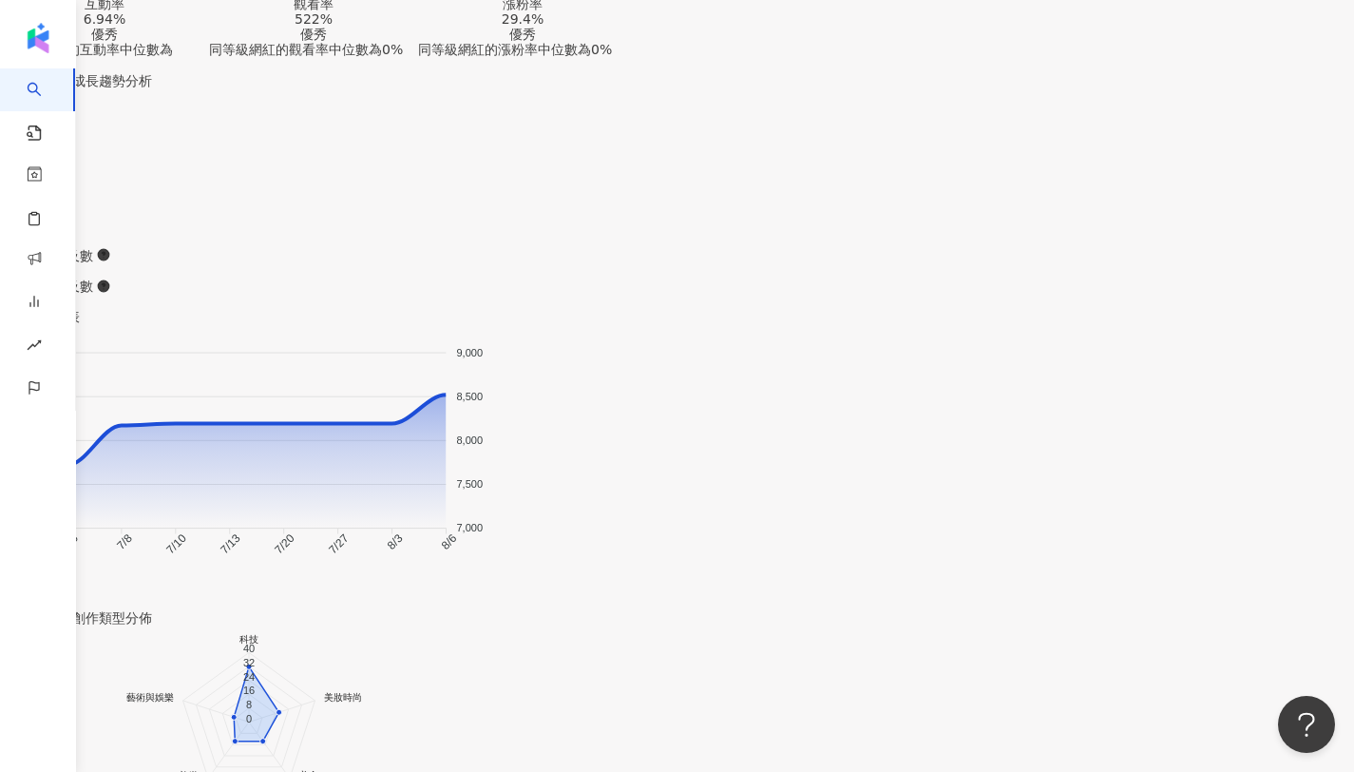
copy span "522%"
